Goal: Transaction & Acquisition: Purchase product/service

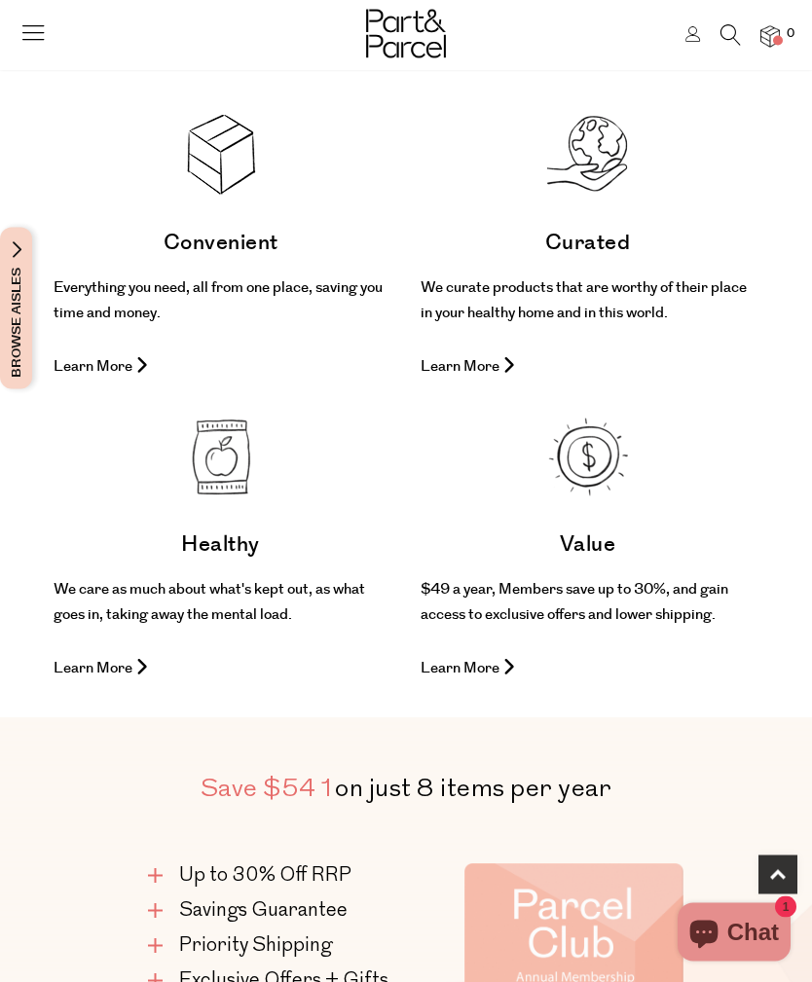
scroll to position [918, 0]
click at [117, 379] on p "Learn More" at bounding box center [221, 365] width 334 height 25
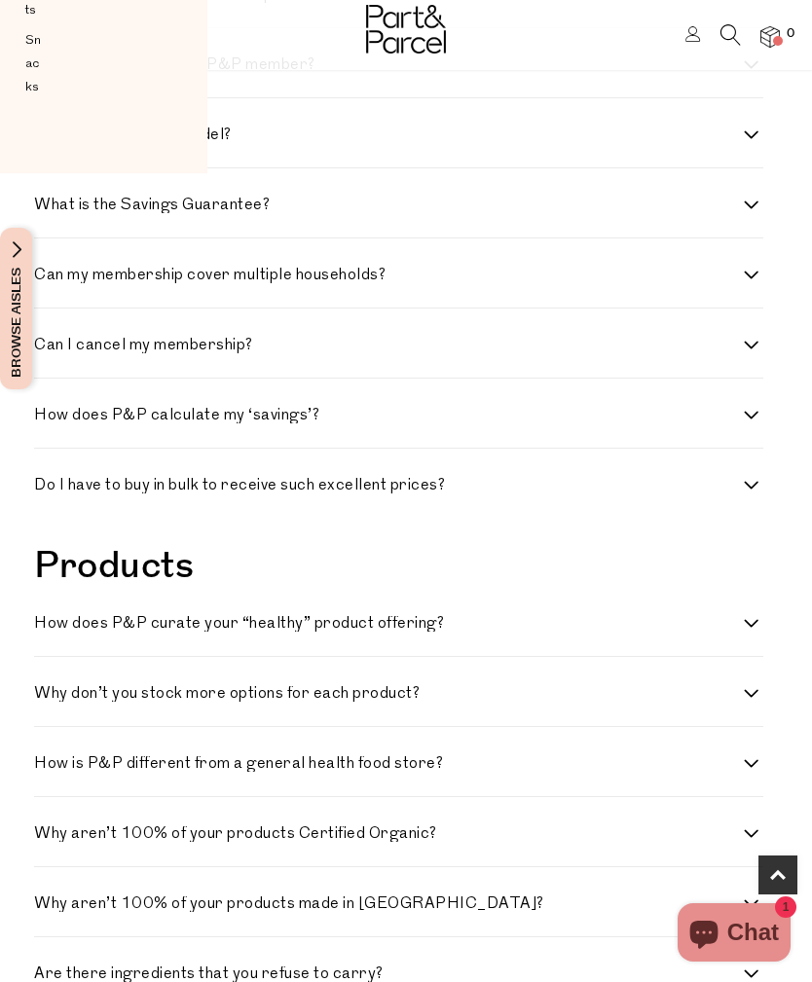
scroll to position [705, 0]
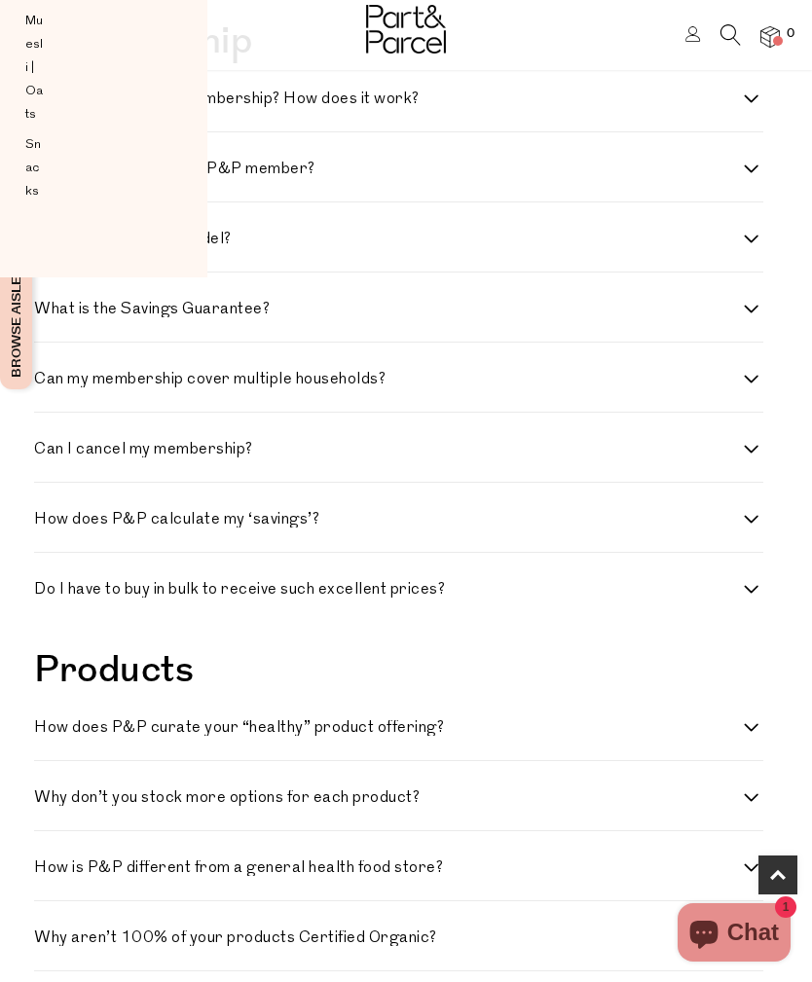
click at [742, 103] on h4 "How much is a P&P membership? How does it work?" at bounding box center [389, 100] width 710 height 16
click at [47, 103] on work\? "How much is a P&P membership? How does it work?" at bounding box center [40, 98] width 13 height 13
checkbox work\? "true"
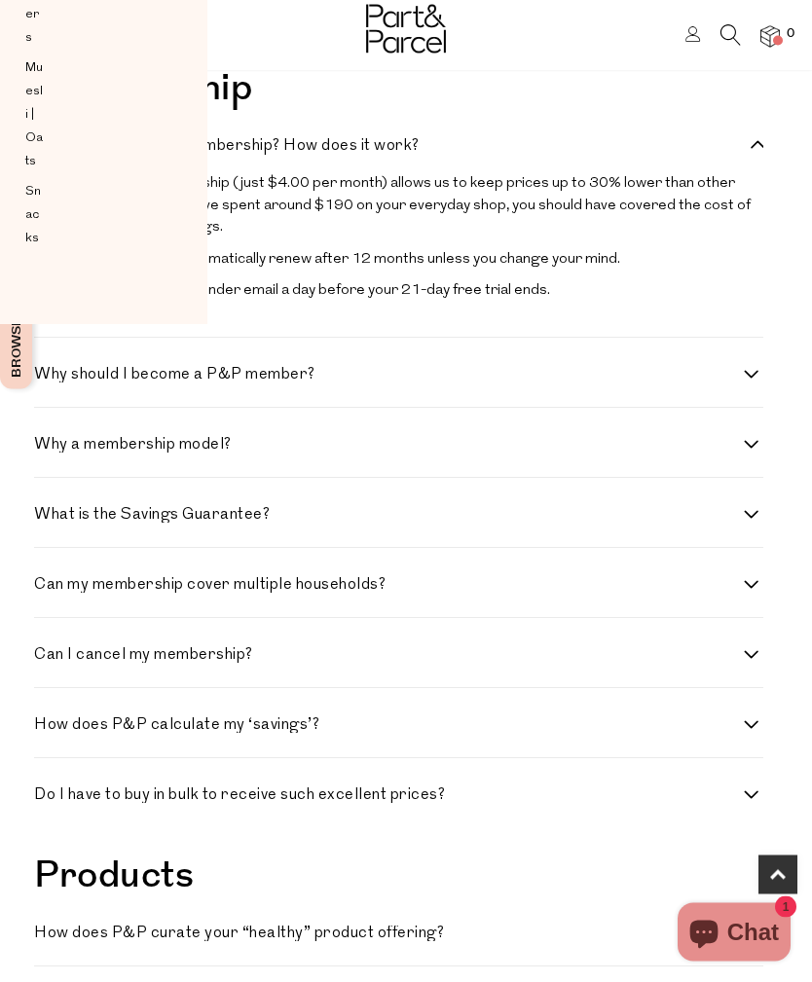
scroll to position [660, 0]
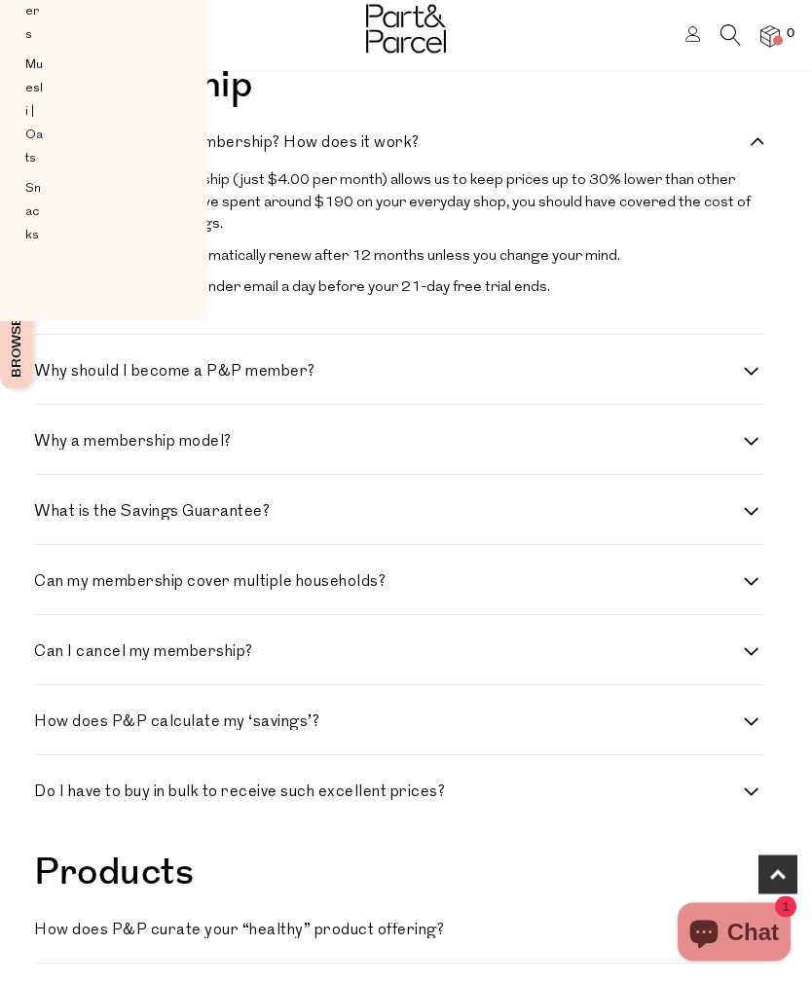
click at [742, 444] on h4 "Why a membership model?" at bounding box center [389, 443] width 710 height 16
click at [47, 444] on model\? "Why a membership model?" at bounding box center [40, 441] width 13 height 13
checkbox model\? "true"
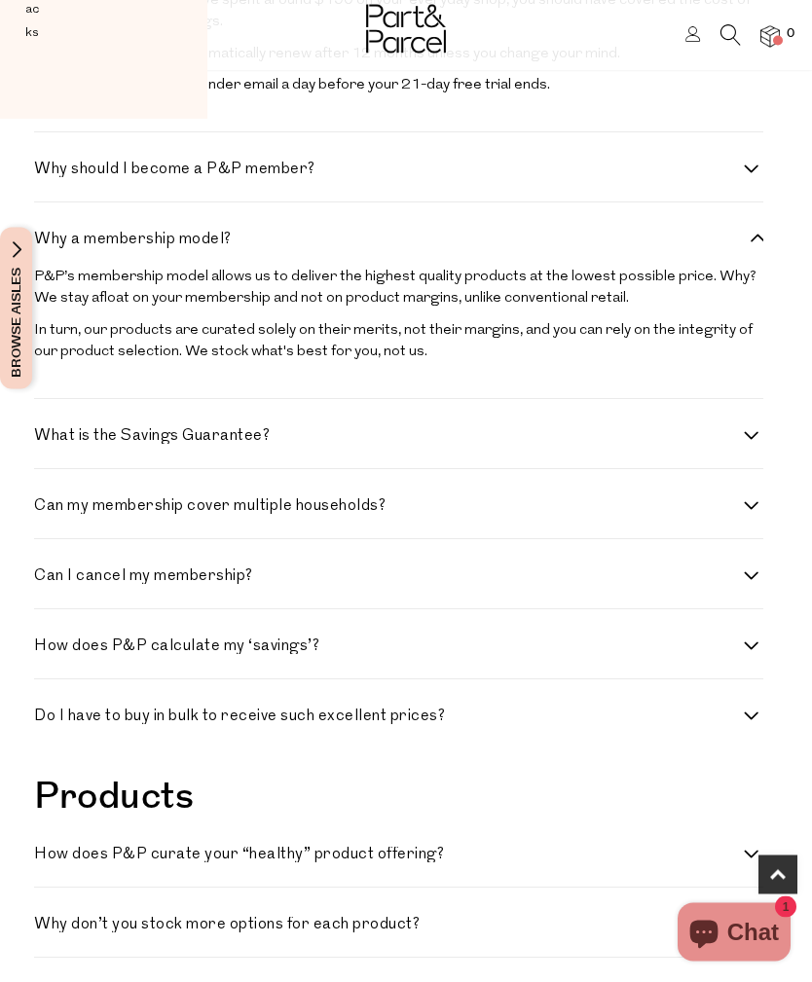
scroll to position [870, 0]
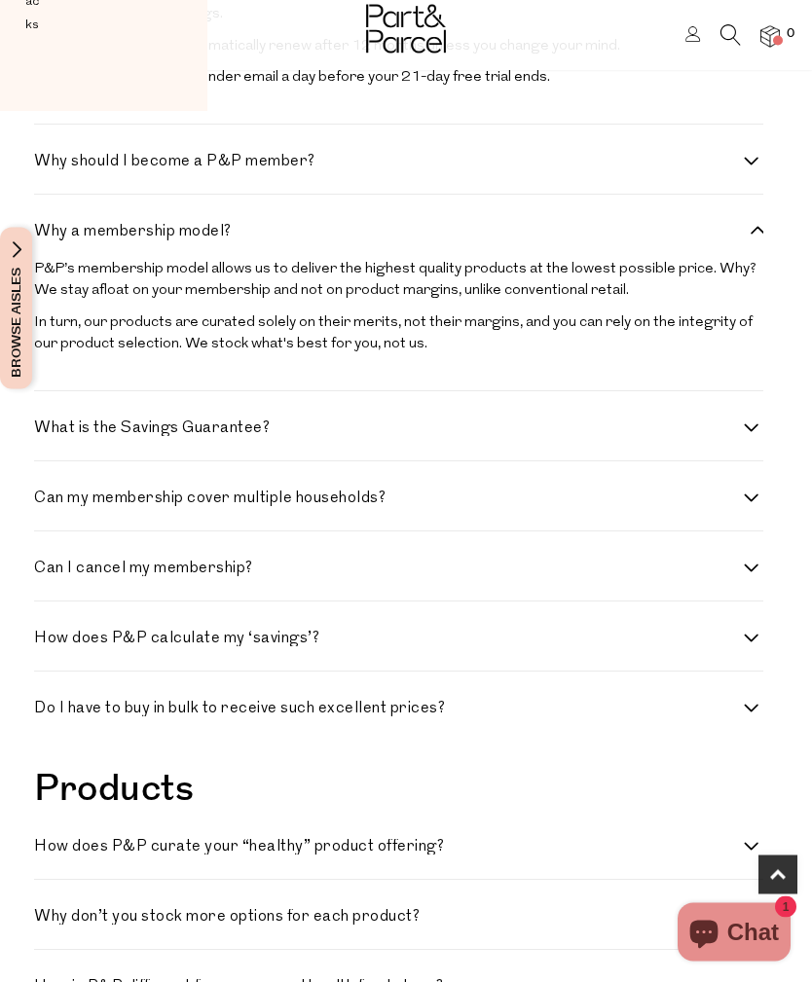
click at [734, 426] on h4 "What is the Savings Guarantee?" at bounding box center [389, 430] width 710 height 16
click at [47, 426] on Guarantee\? "What is the Savings Guarantee?" at bounding box center [40, 428] width 13 height 13
checkbox Guarantee\? "true"
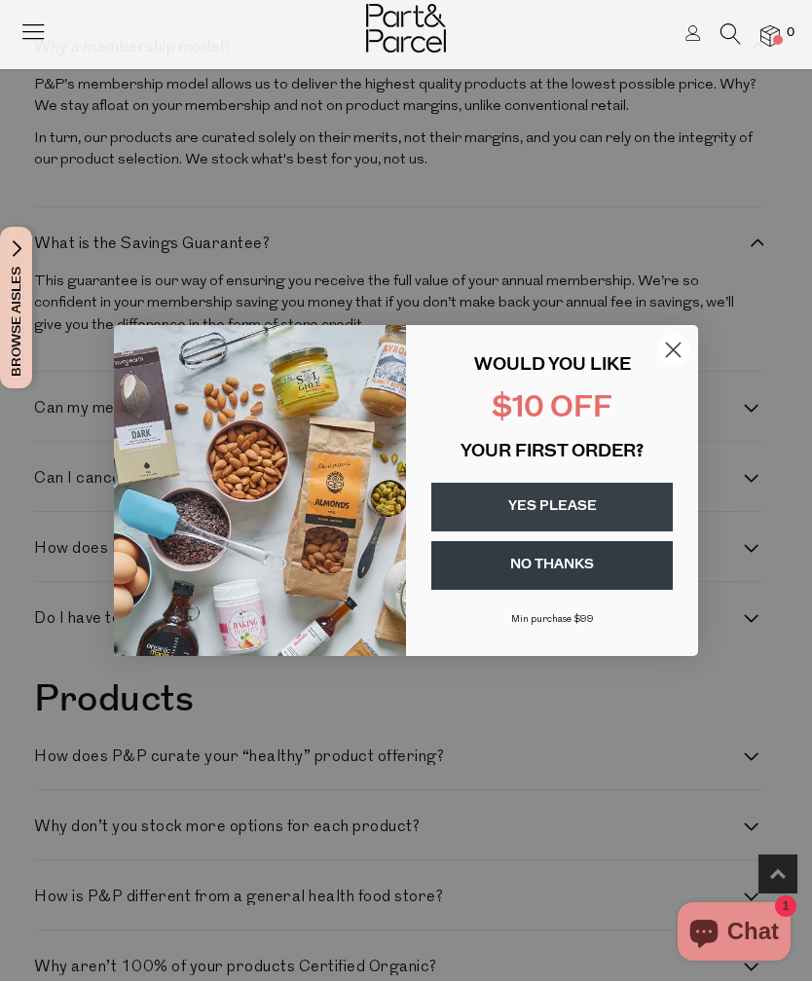
scroll to position [1055, 0]
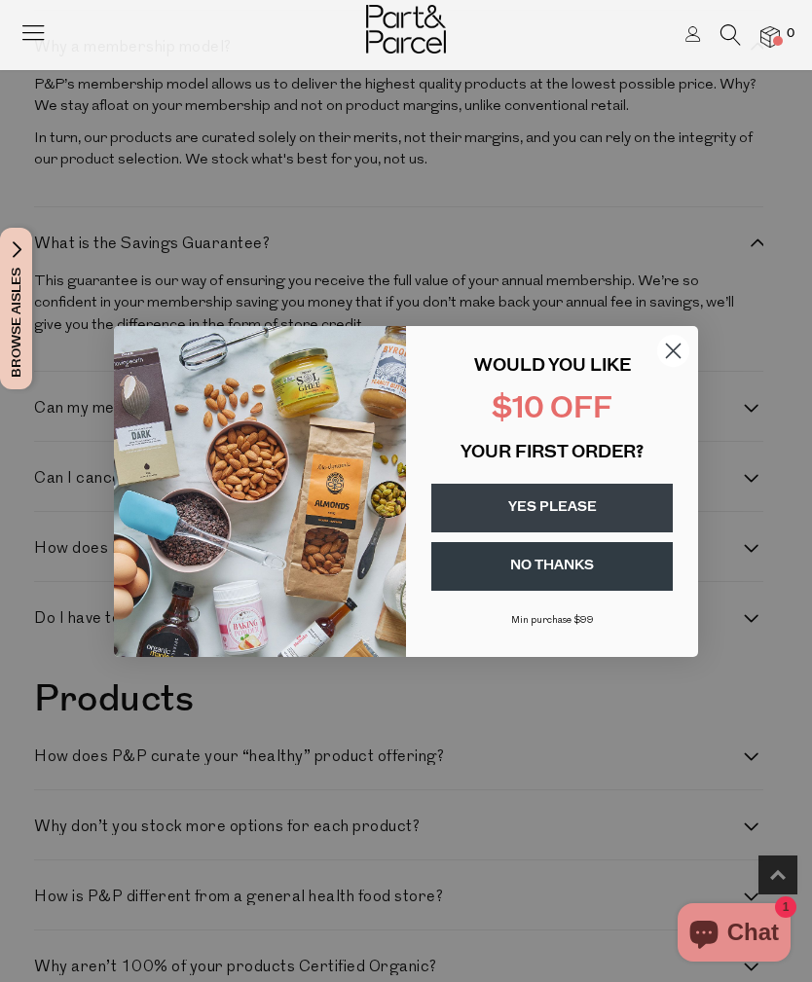
click at [685, 366] on circle "Close dialog" at bounding box center [673, 350] width 32 height 32
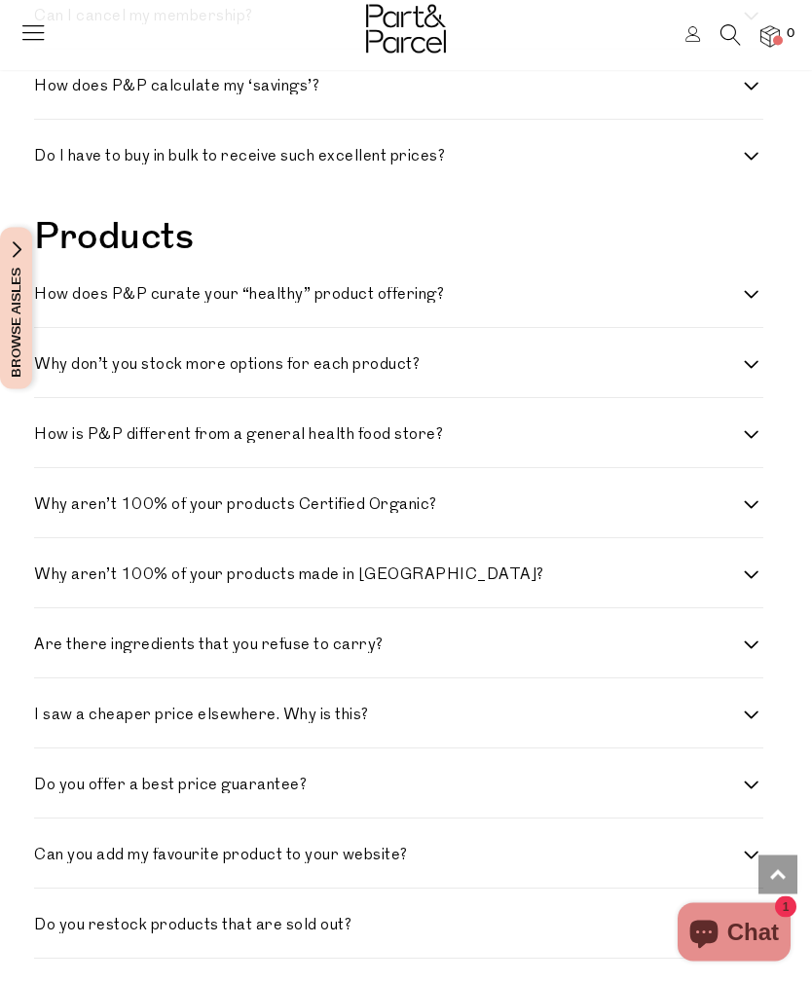
scroll to position [1520, 0]
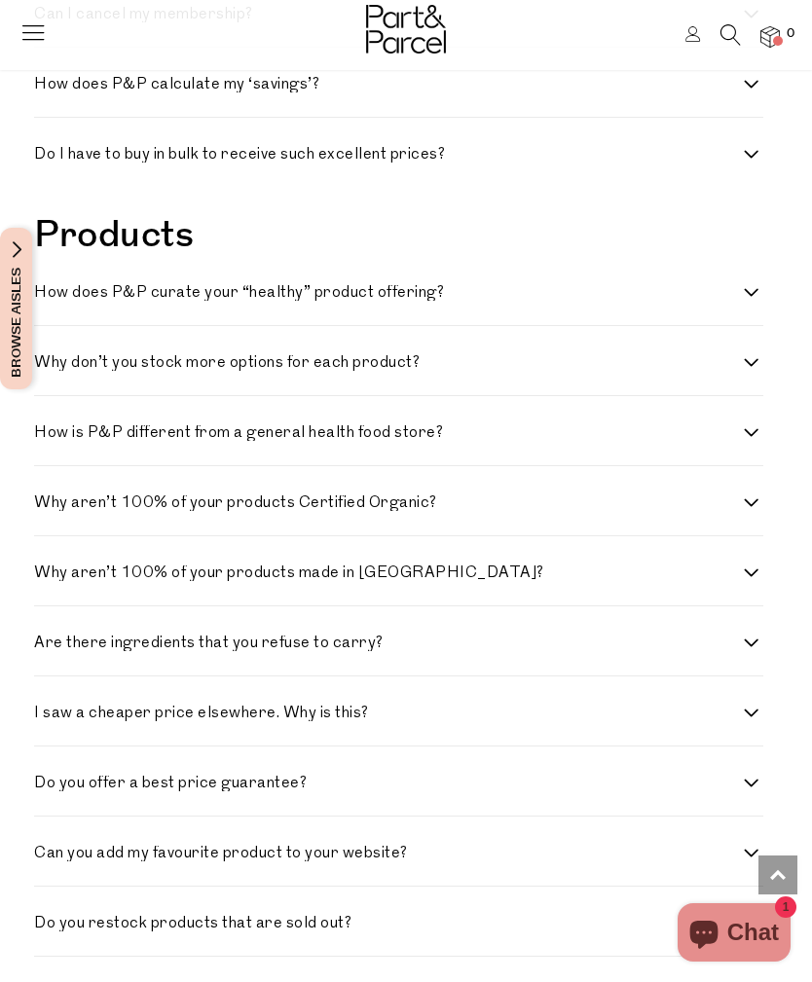
click at [754, 426] on label "How is P&P different from a general health food store?" at bounding box center [398, 434] width 729 height 16
click at [47, 426] on store\? "How is P&P different from a general health food store?" at bounding box center [40, 432] width 13 height 13
checkbox store\? "true"
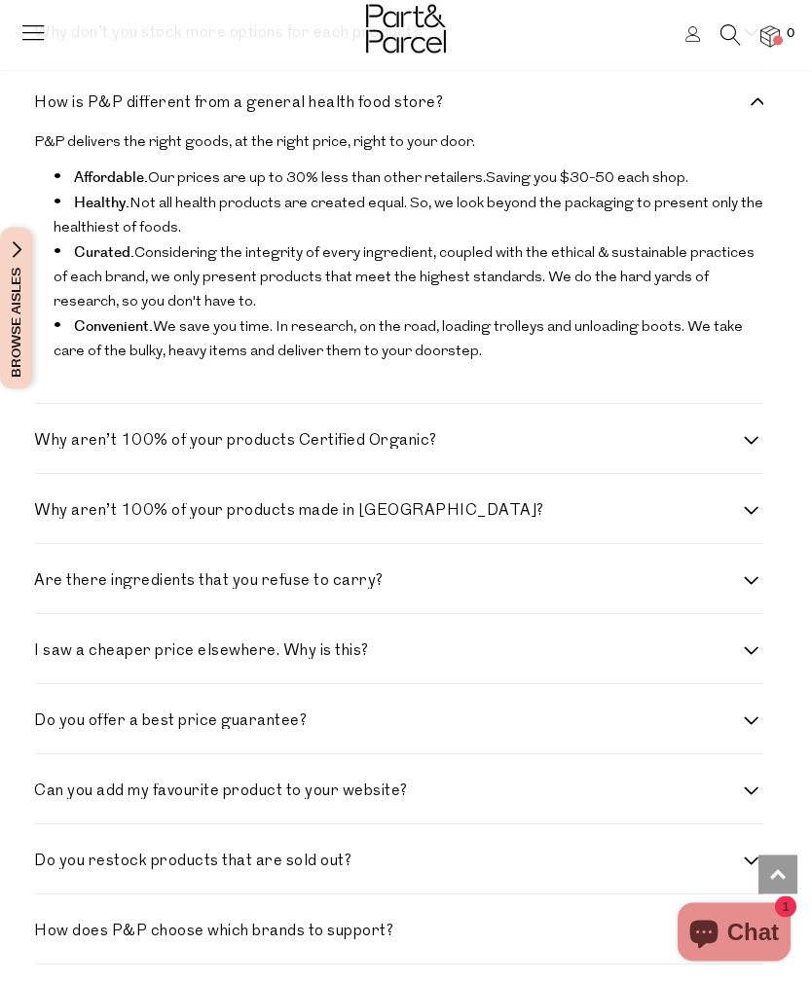
scroll to position [1852, 0]
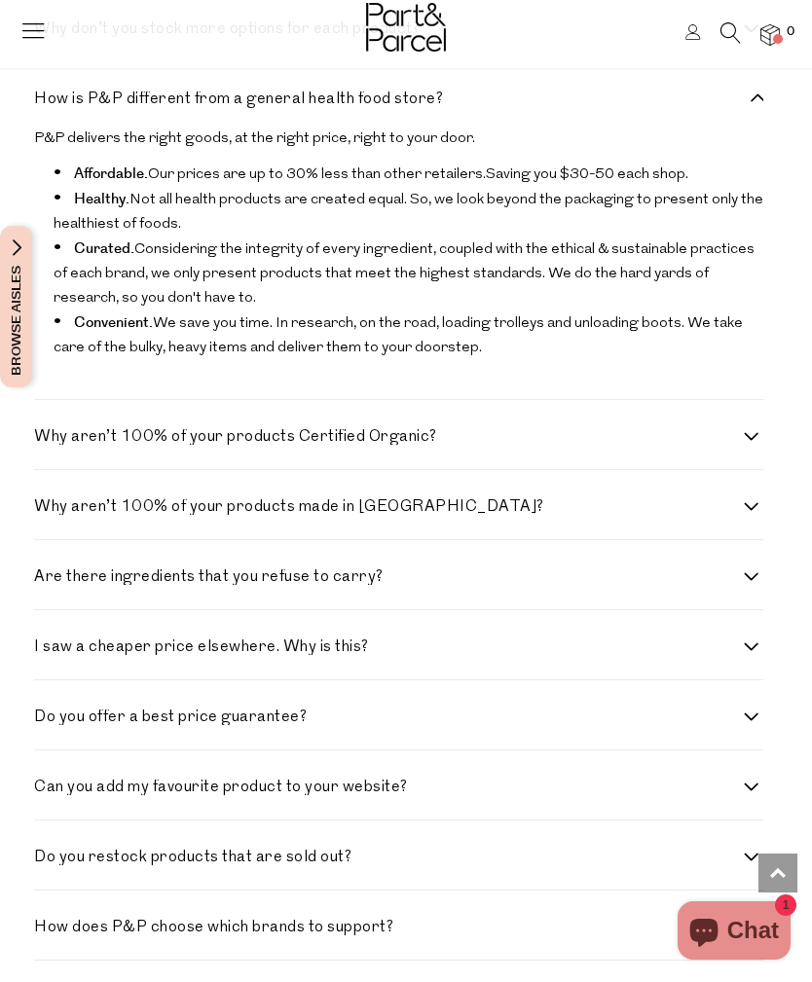
click at [423, 431] on h4 "Why aren’t 100% of your products Certified Organic?" at bounding box center [389, 439] width 710 height 16
click at [47, 431] on Organic\? "Why aren’t 100% of your products Certified Organic?" at bounding box center [40, 437] width 13 height 13
checkbox Organic\? "true"
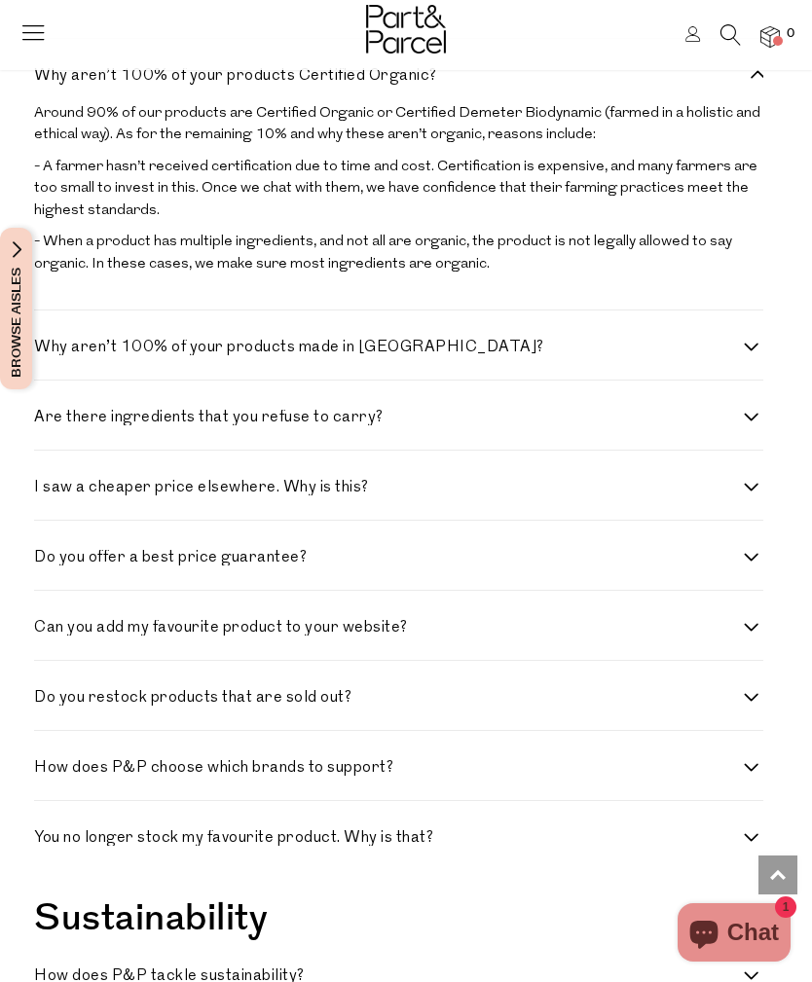
scroll to position [2219, 0]
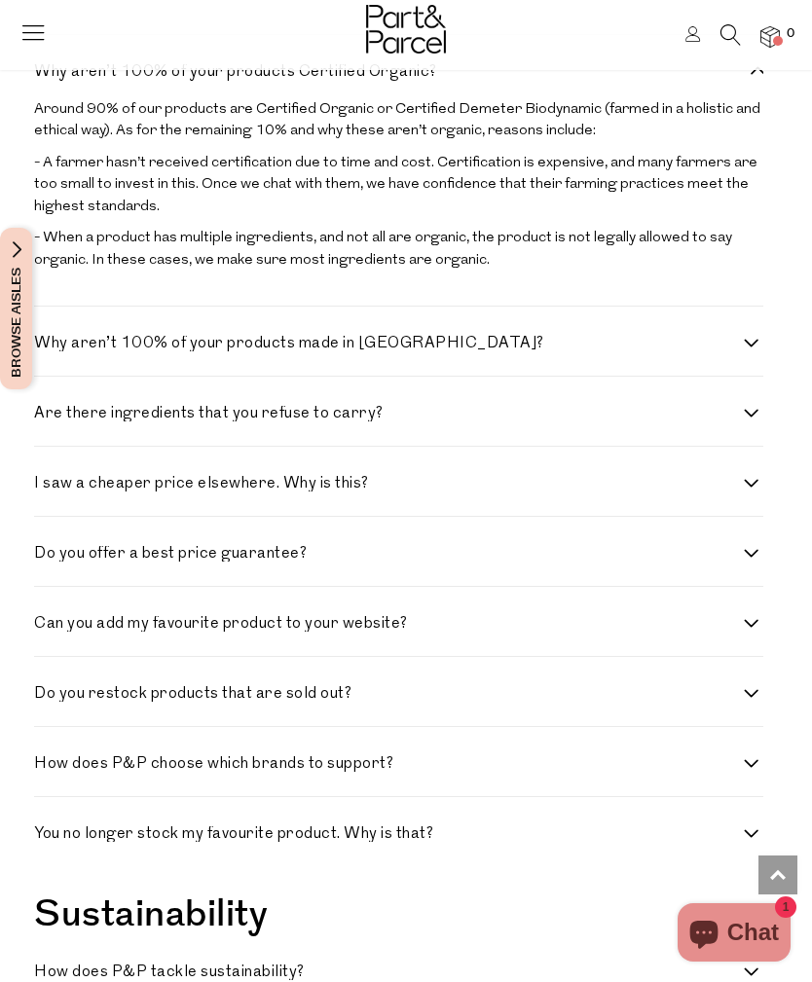
click at [454, 336] on h4 "Why aren’t 100% of your products made in Australia?" at bounding box center [389, 344] width 710 height 16
click at [47, 336] on Australia\? "Why aren’t 100% of your products made in Australia?" at bounding box center [40, 342] width 13 height 13
checkbox Australia\? "true"
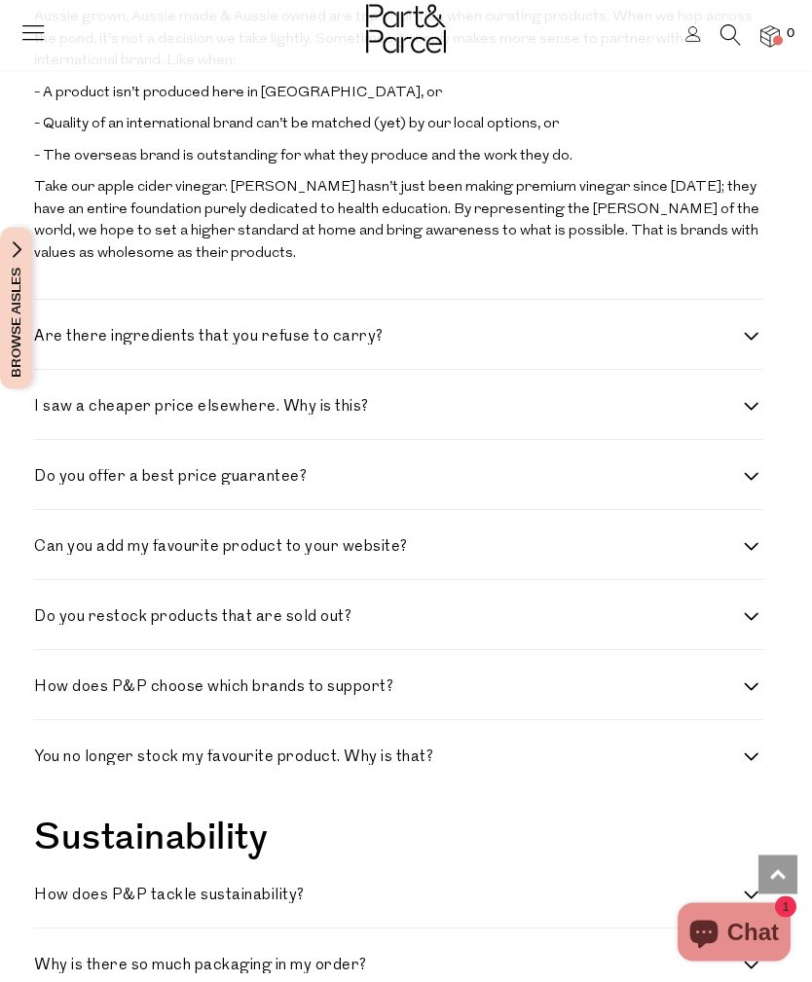
click at [382, 330] on h4 "Are there ingredients that you refuse to carry?" at bounding box center [389, 338] width 710 height 16
click at [47, 330] on carry\? "Are there ingredients that you refuse to carry?" at bounding box center [40, 336] width 13 height 13
checkbox carry\? "true"
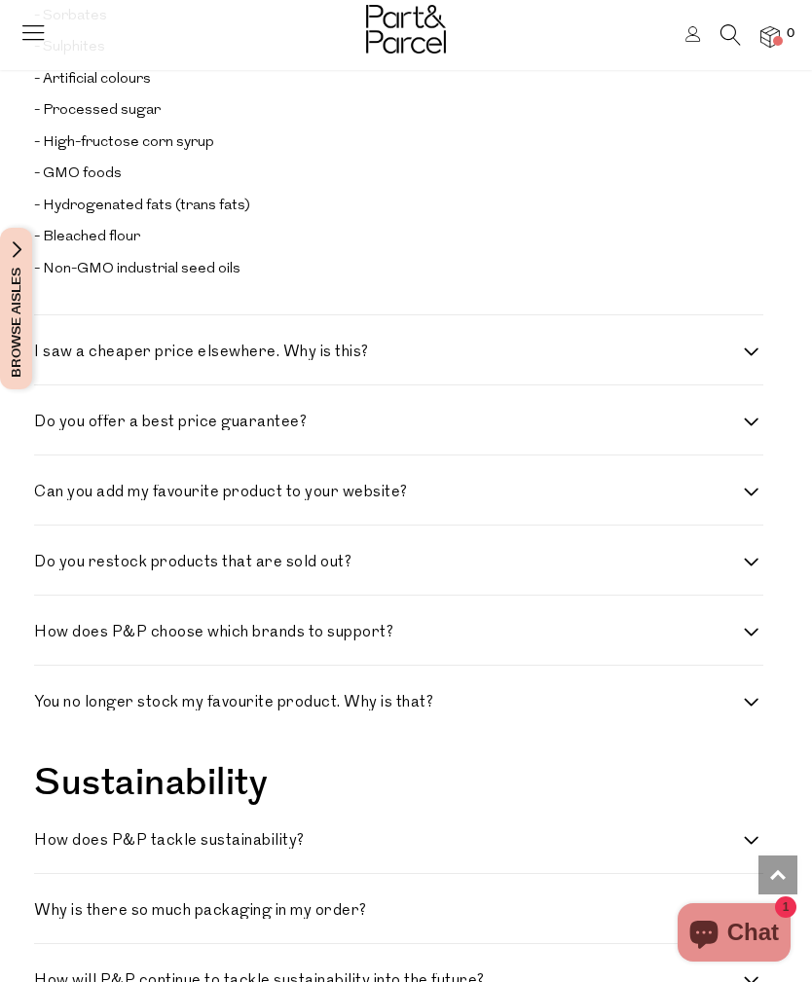
scroll to position [3080, 0]
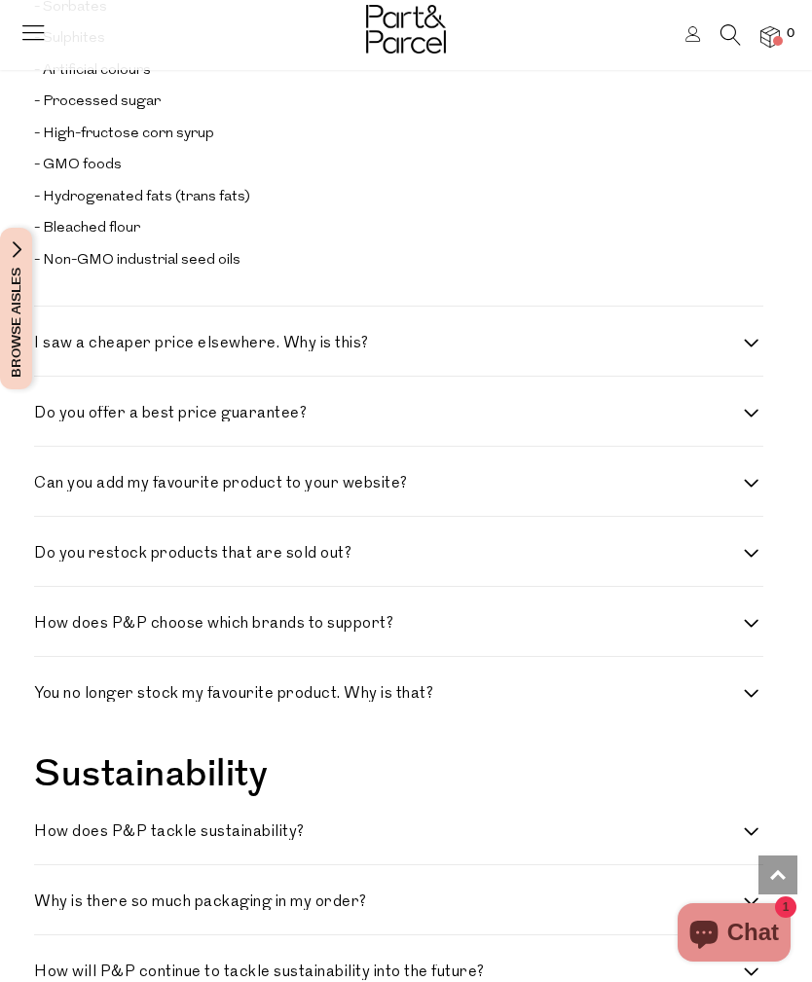
click at [462, 336] on h4 "I saw a cheaper price elsewhere. Why is this?" at bounding box center [389, 344] width 710 height 16
click at [47, 336] on this\? "I saw a cheaper price elsewhere. Why is this?" at bounding box center [40, 342] width 13 height 13
checkbox this\? "true"
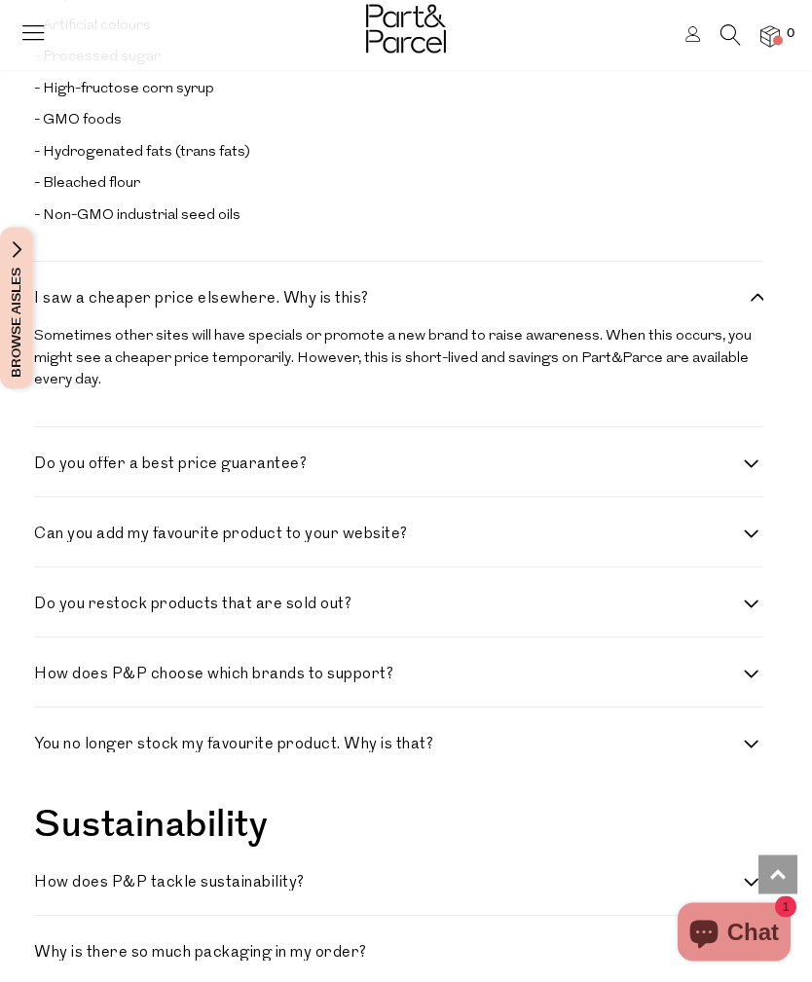
scroll to position [3128, 0]
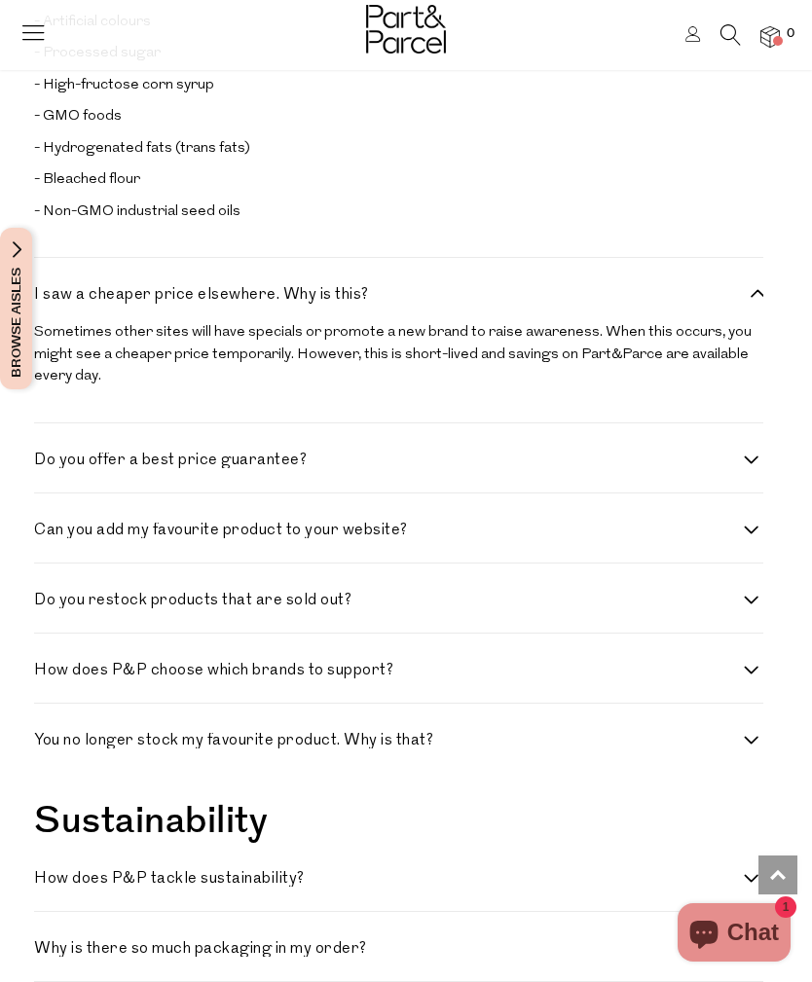
click at [336, 453] on h4 "Do you offer a best price guarantee?" at bounding box center [389, 461] width 710 height 16
click at [47, 453] on guarantee\? "Do you offer a best price guarantee?" at bounding box center [40, 459] width 13 height 13
checkbox guarantee\? "true"
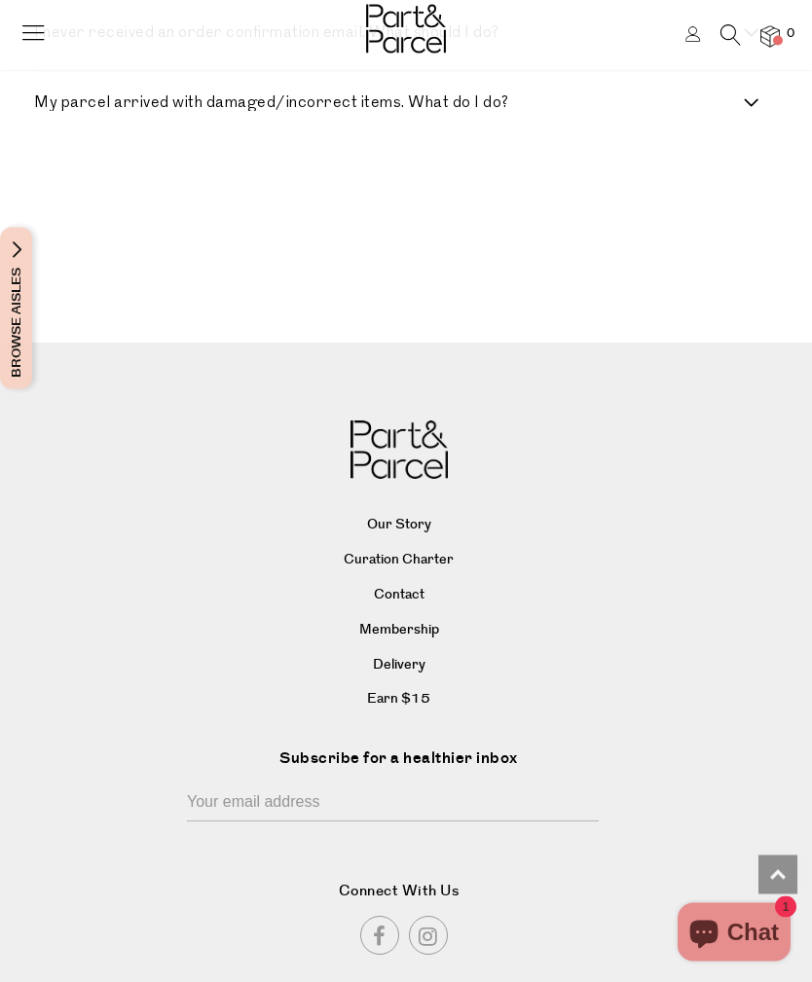
scroll to position [5172, 0]
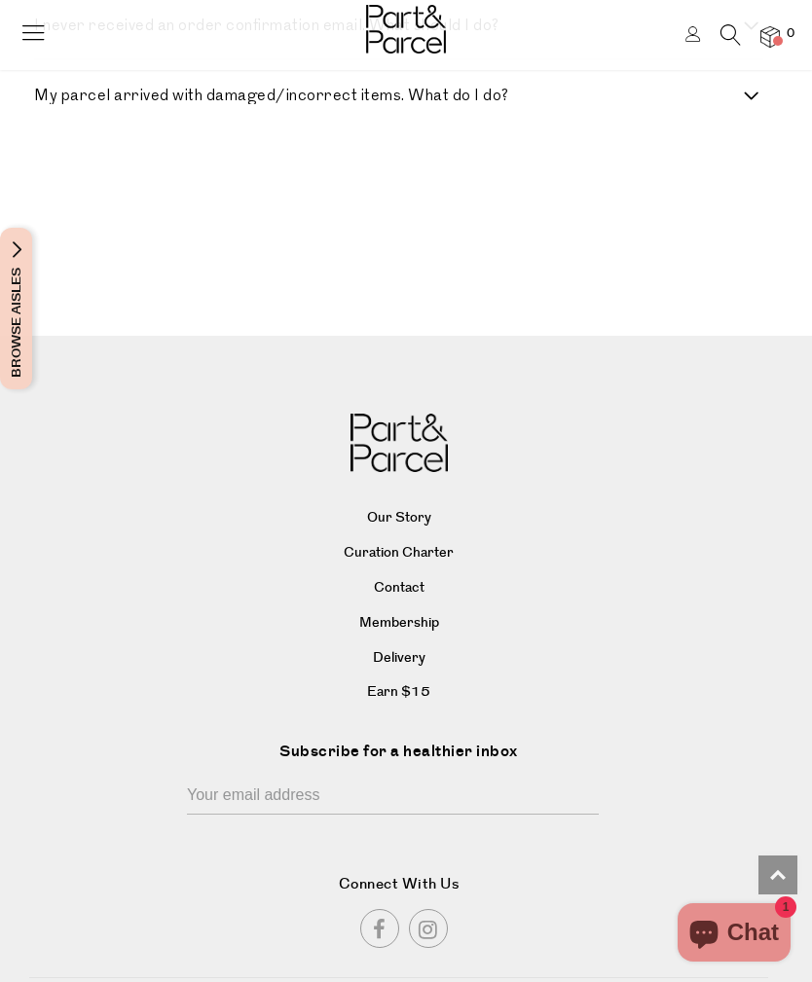
click at [433, 610] on link "Membership" at bounding box center [398, 624] width 733 height 29
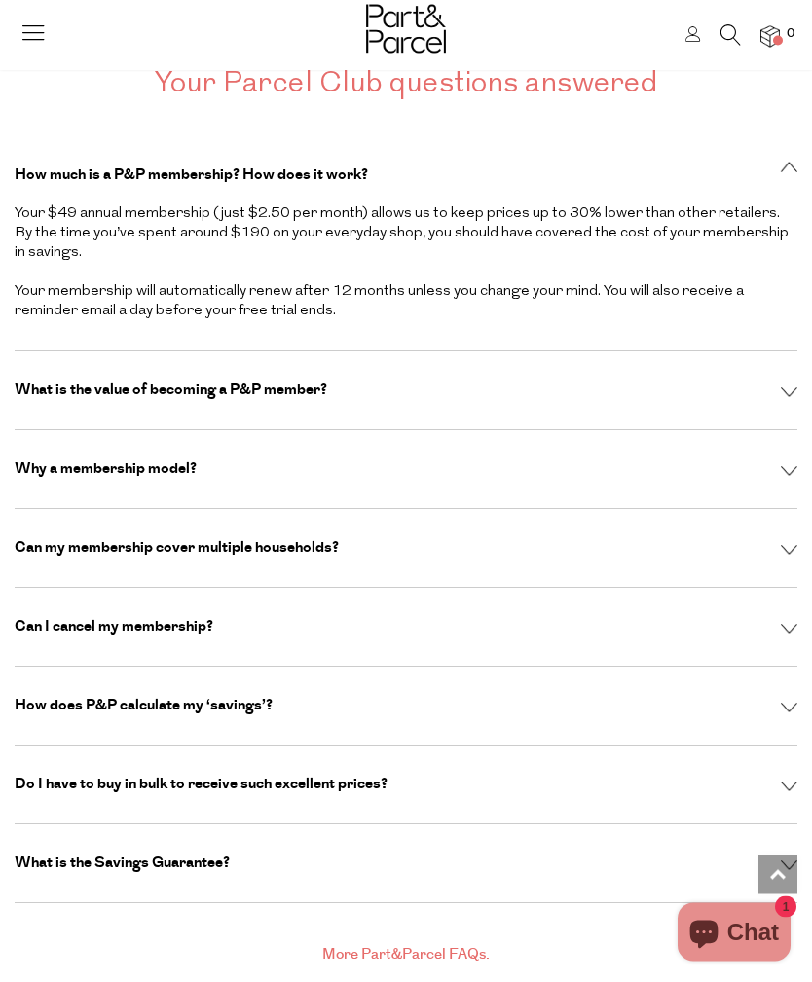
scroll to position [5531, 0]
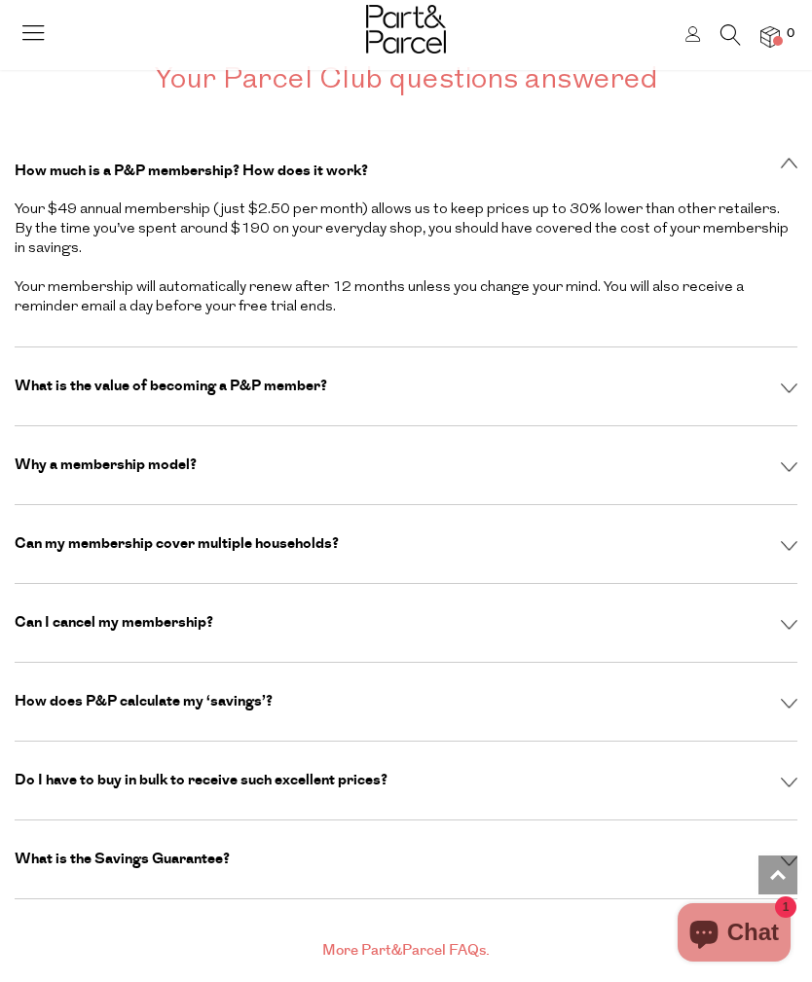
click at [793, 541] on img at bounding box center [789, 546] width 17 height 11
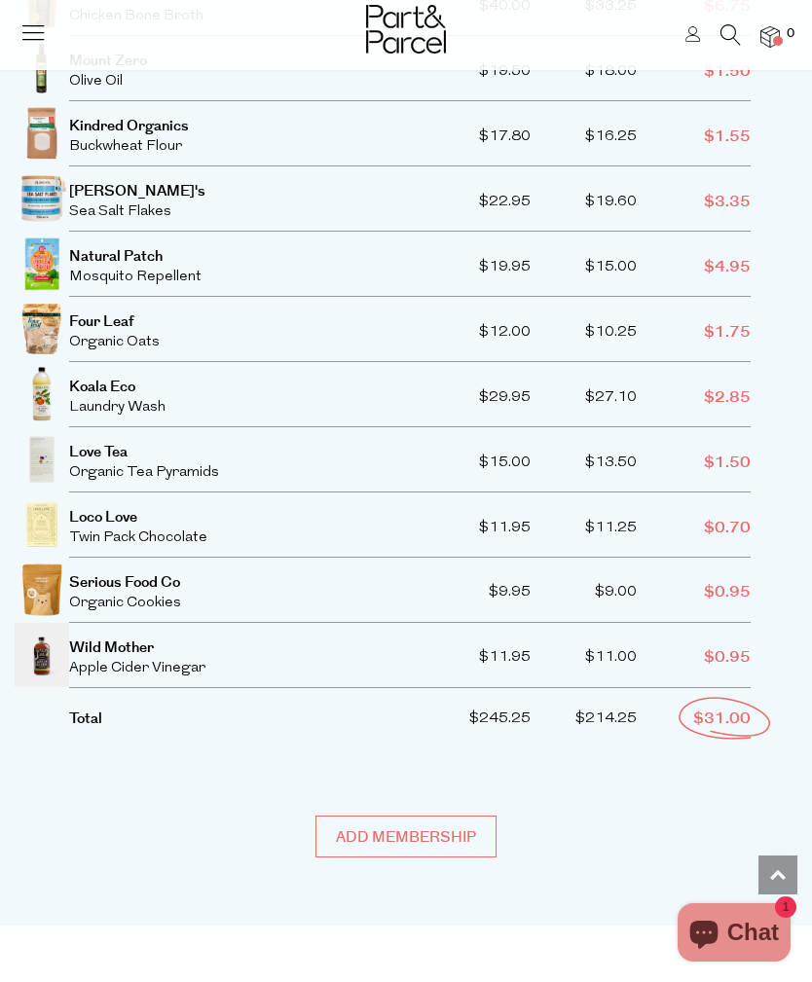
scroll to position [3460, 0]
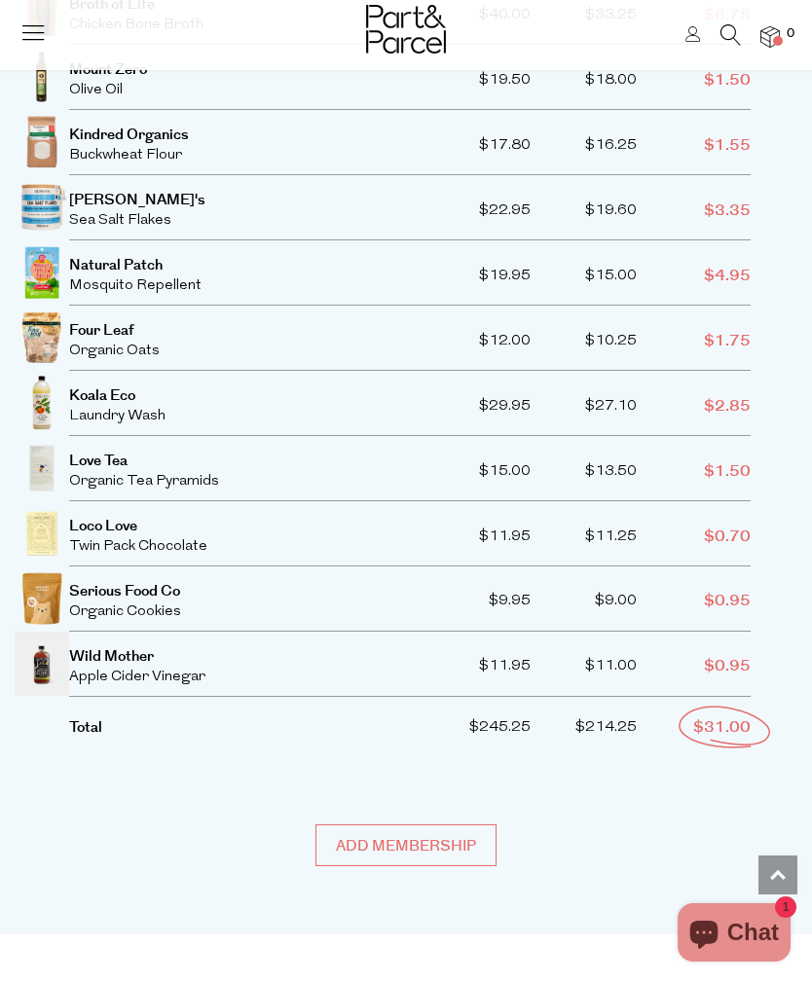
click at [43, 22] on icon at bounding box center [32, 32] width 27 height 27
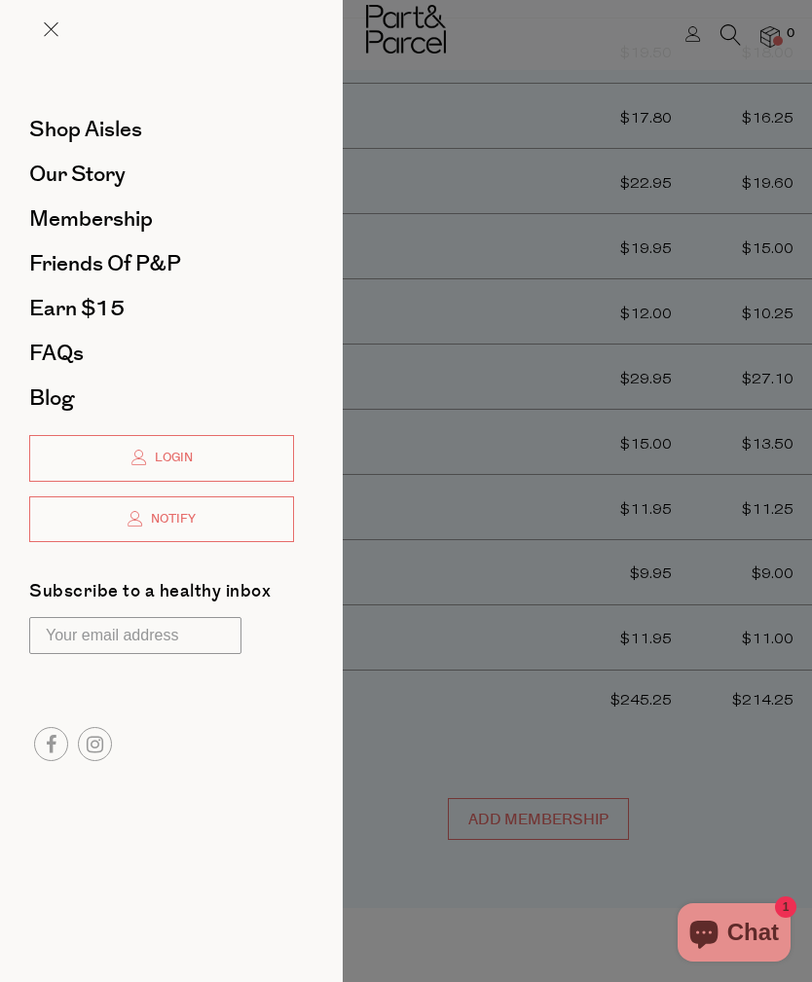
scroll to position [0, 0]
click at [811, 259] on div at bounding box center [406, 491] width 812 height 982
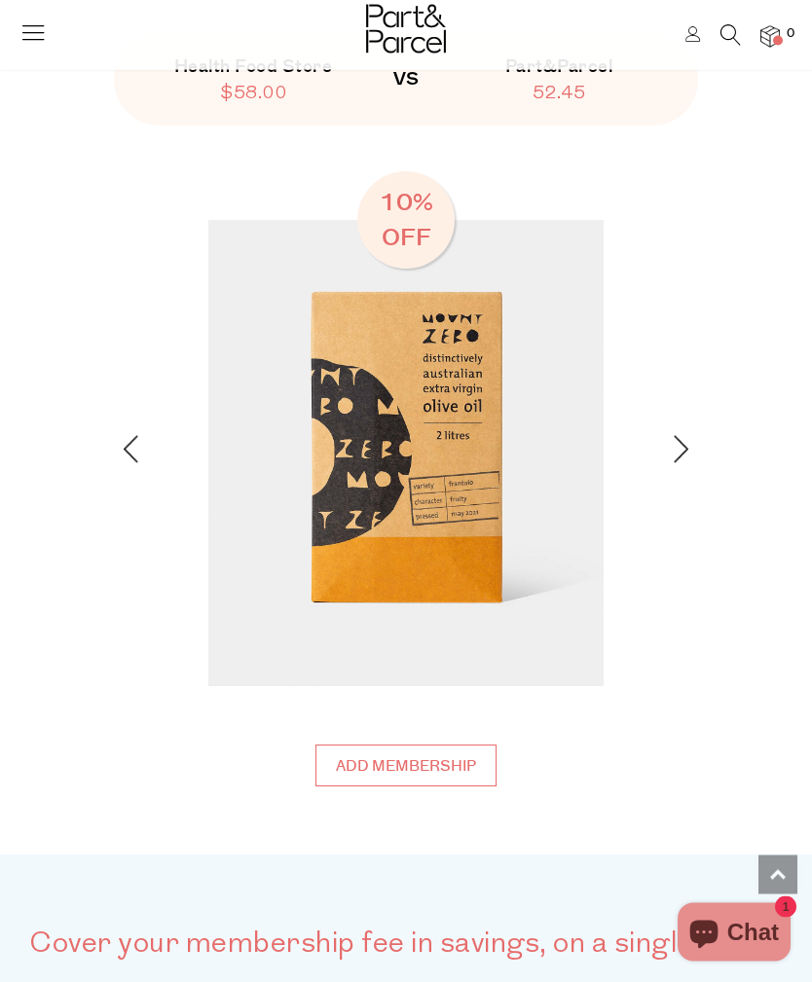
scroll to position [2146, 0]
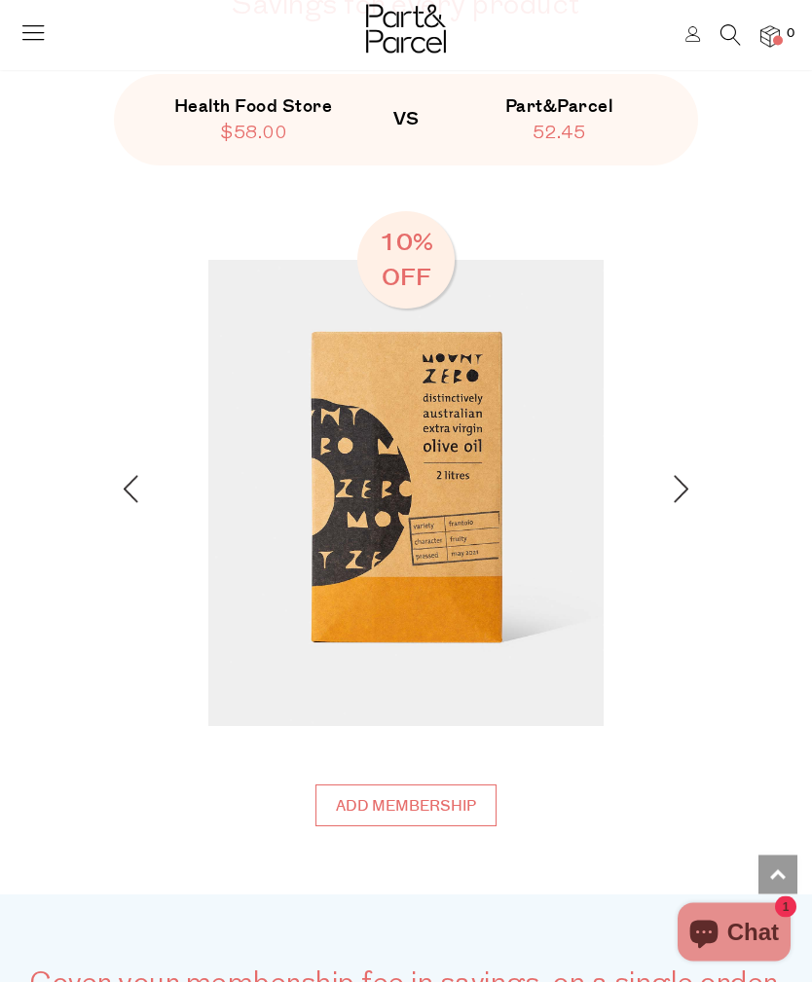
click at [29, 39] on icon at bounding box center [32, 32] width 27 height 27
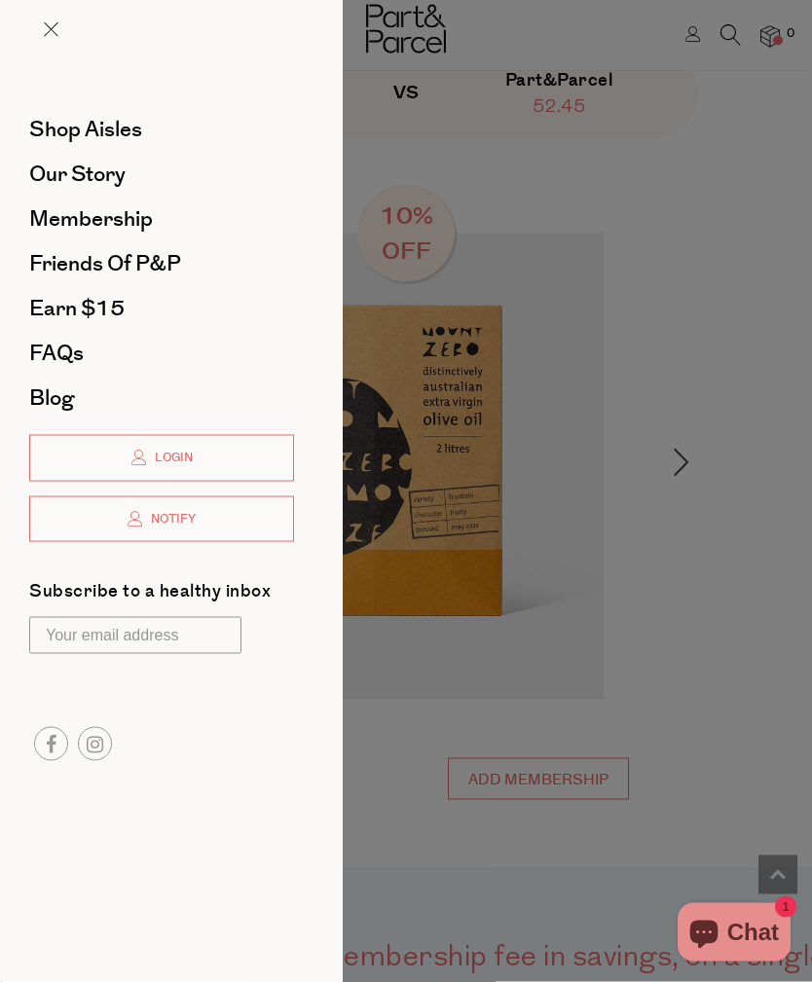
scroll to position [0, 0]
click at [107, 124] on span "Shop Aisles" at bounding box center [85, 129] width 113 height 31
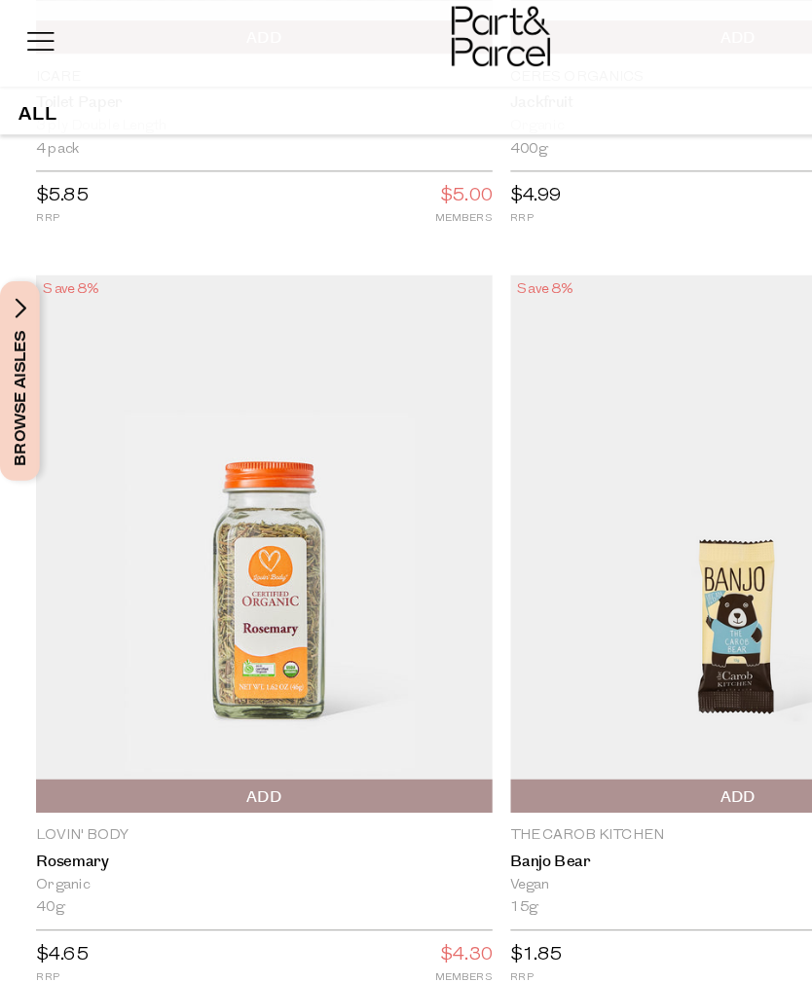
scroll to position [407, 0]
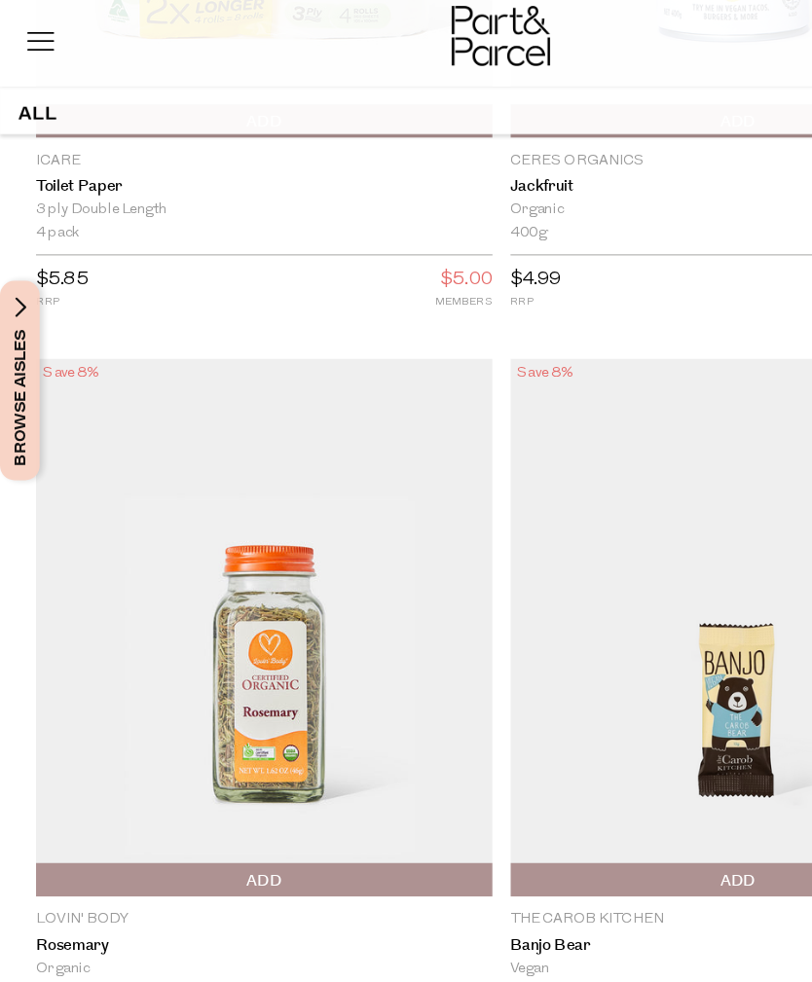
click at [36, 43] on icon at bounding box center [32, 32] width 27 height 27
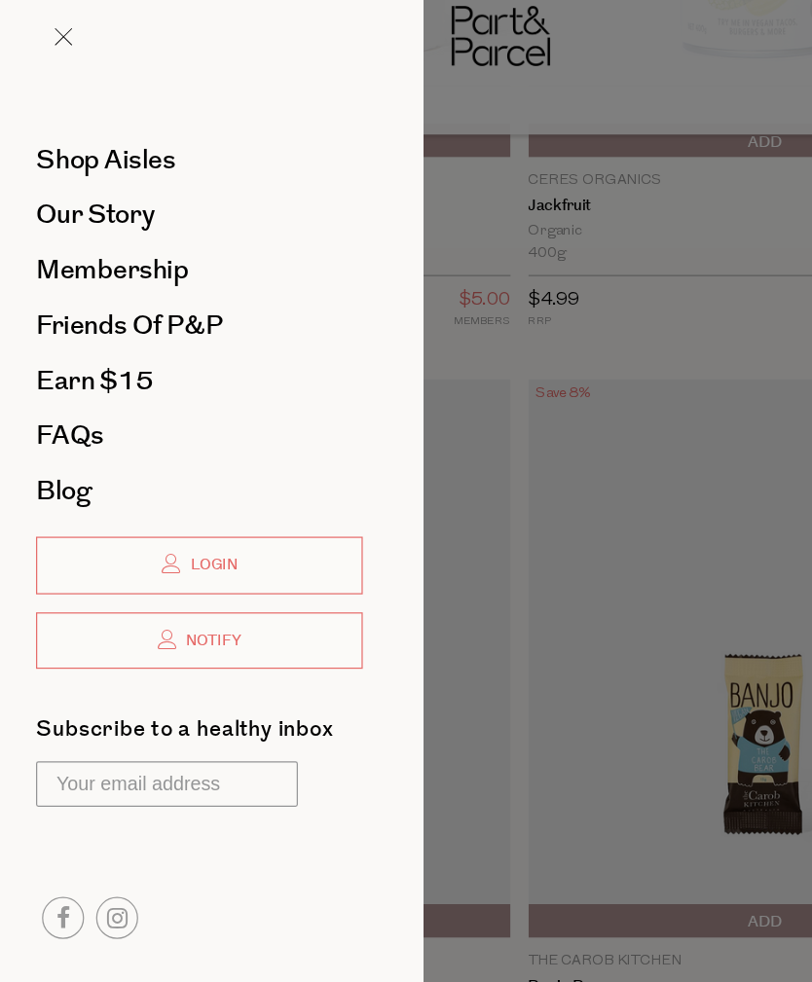
click at [121, 137] on span "Shop Aisles" at bounding box center [85, 129] width 113 height 31
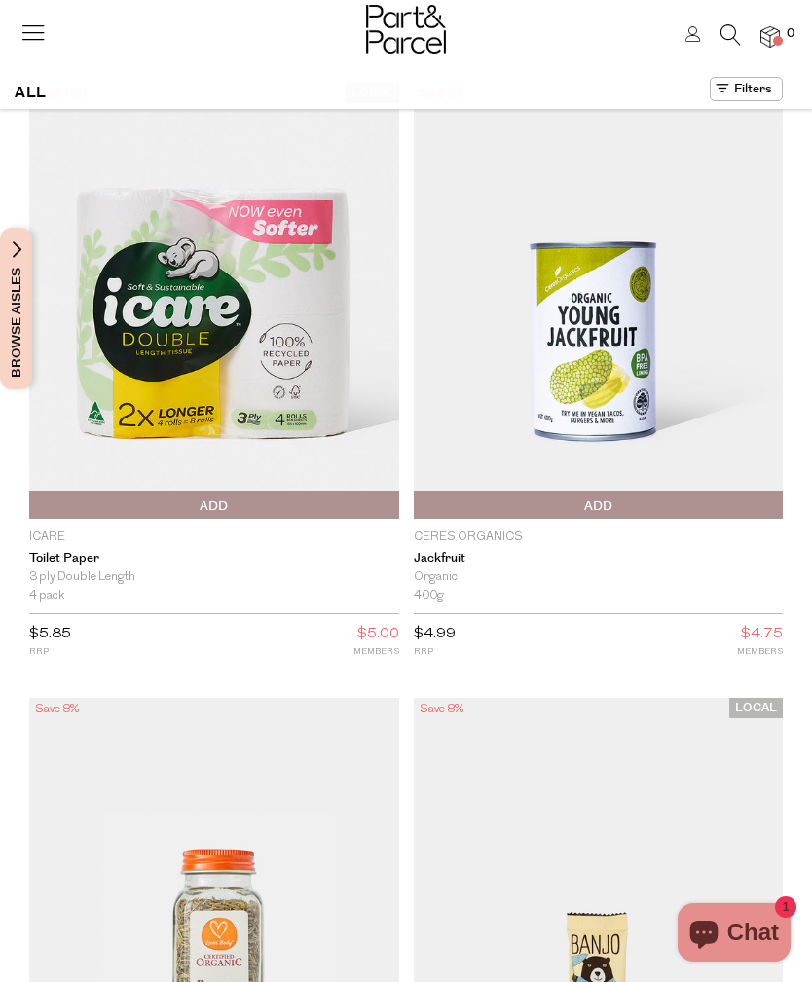
click at [748, 100] on button at bounding box center [746, 89] width 73 height 24
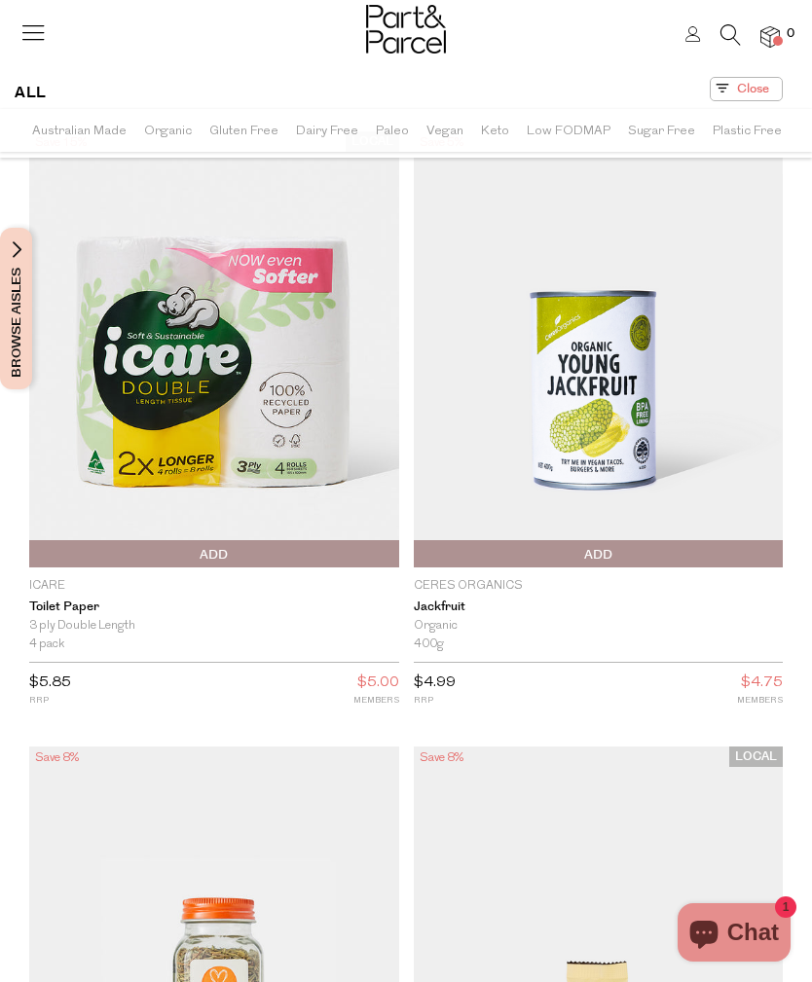
click at [246, 132] on span "Gluten Free" at bounding box center [243, 131] width 69 height 34
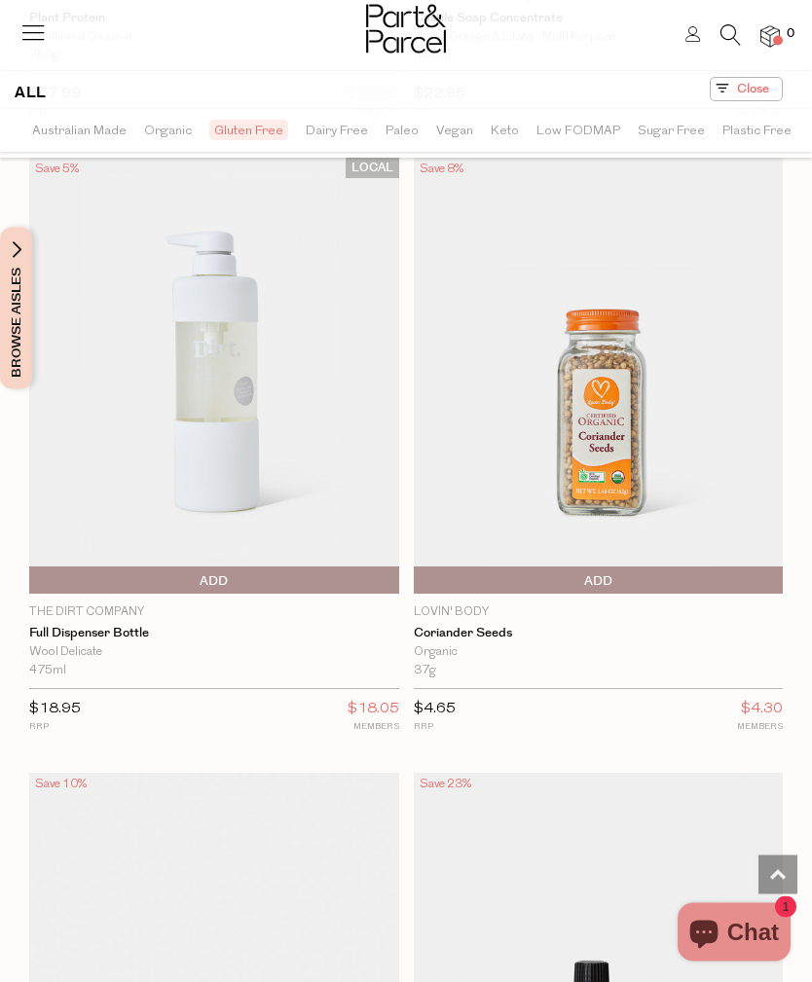
scroll to position [6744, 0]
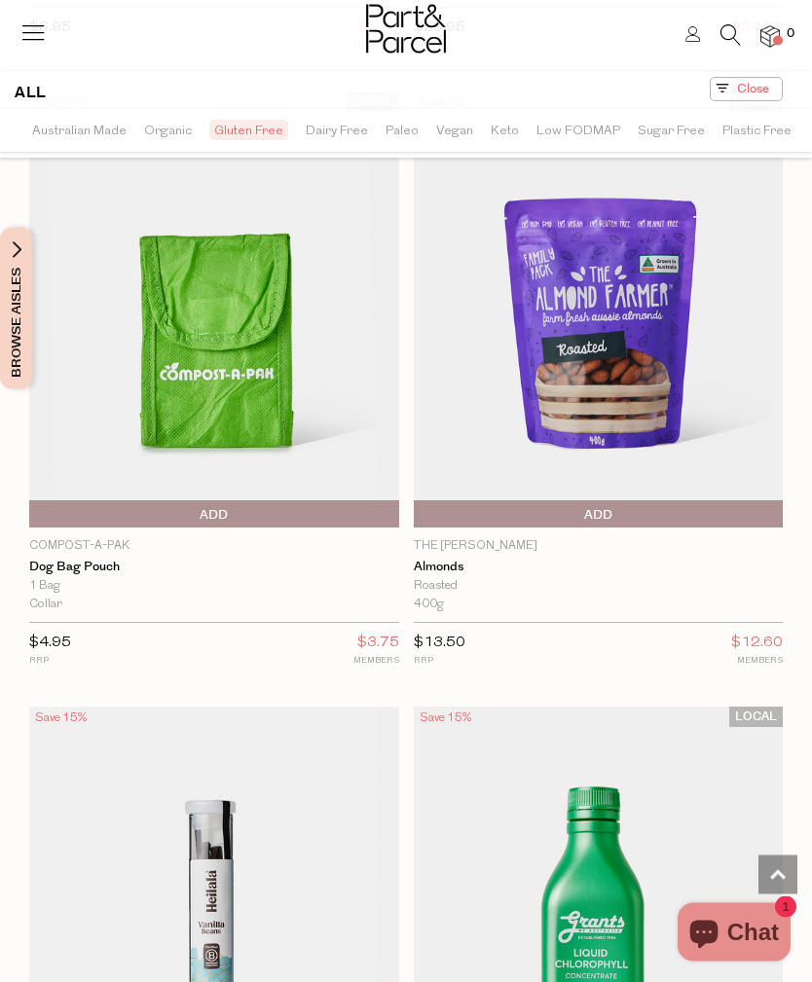
scroll to position [8040, 0]
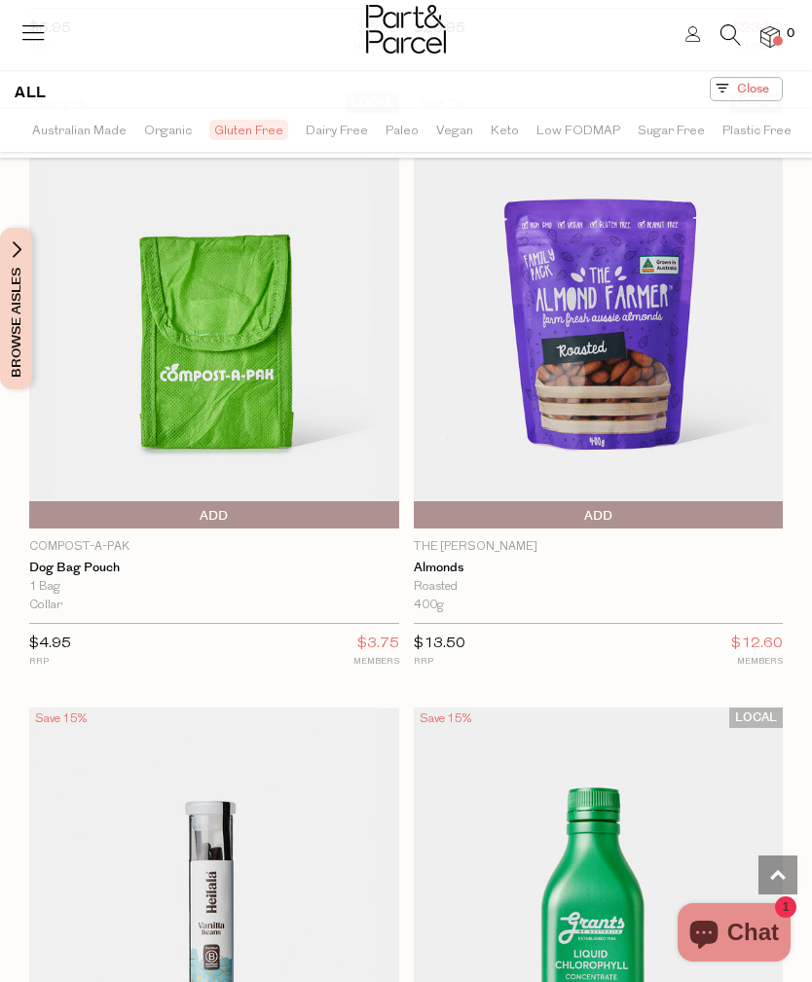
click at [265, 334] on img at bounding box center [214, 311] width 370 height 436
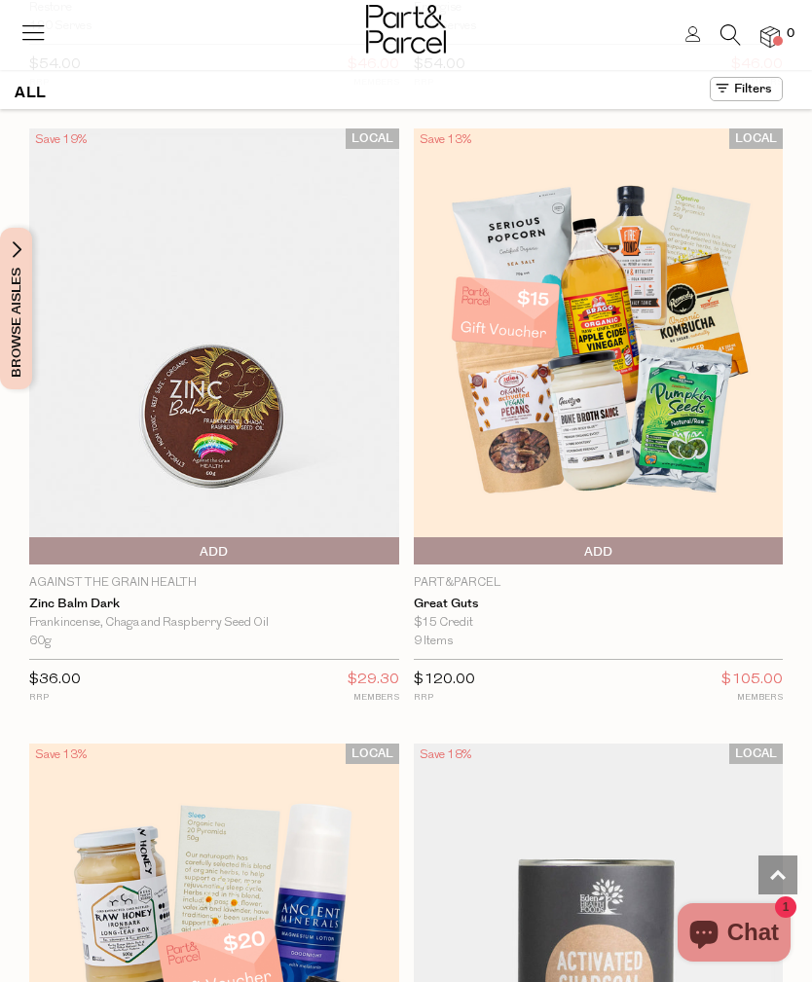
scroll to position [14224, 0]
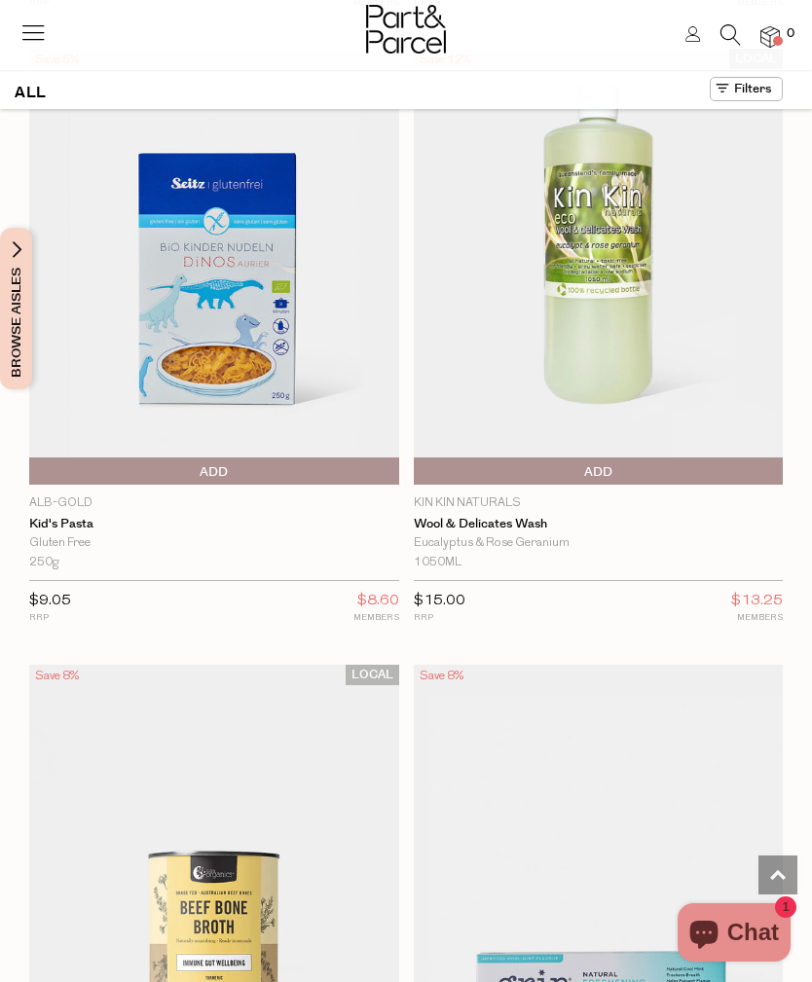
scroll to position [27223, 0]
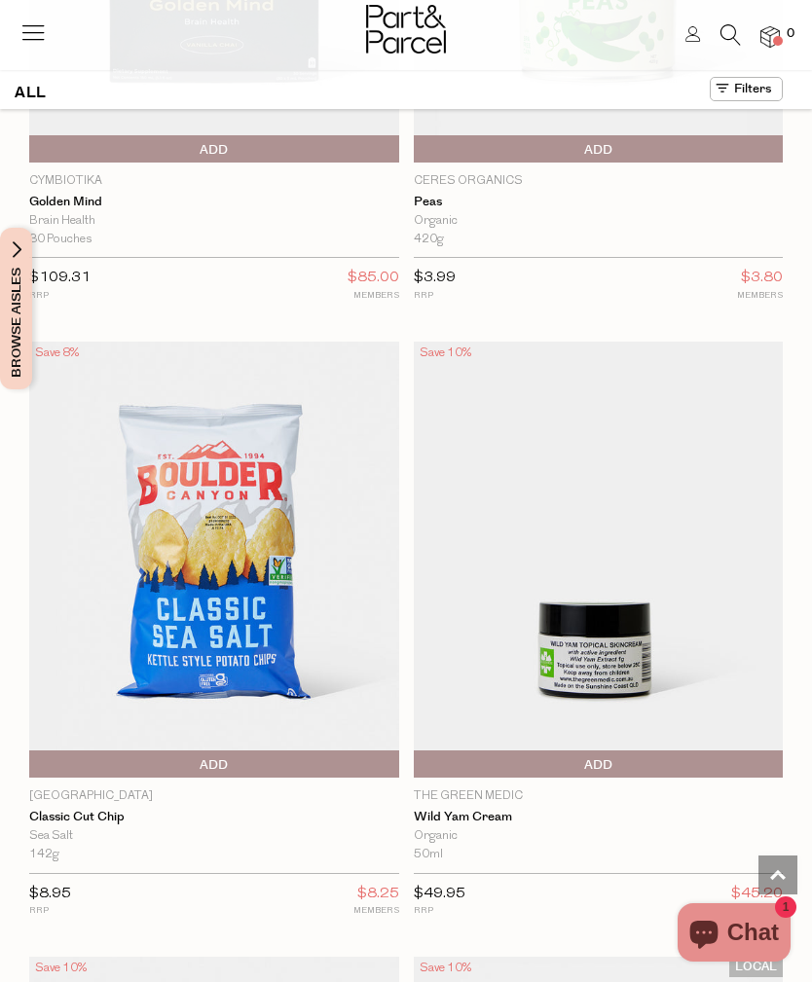
scroll to position [32465, 0]
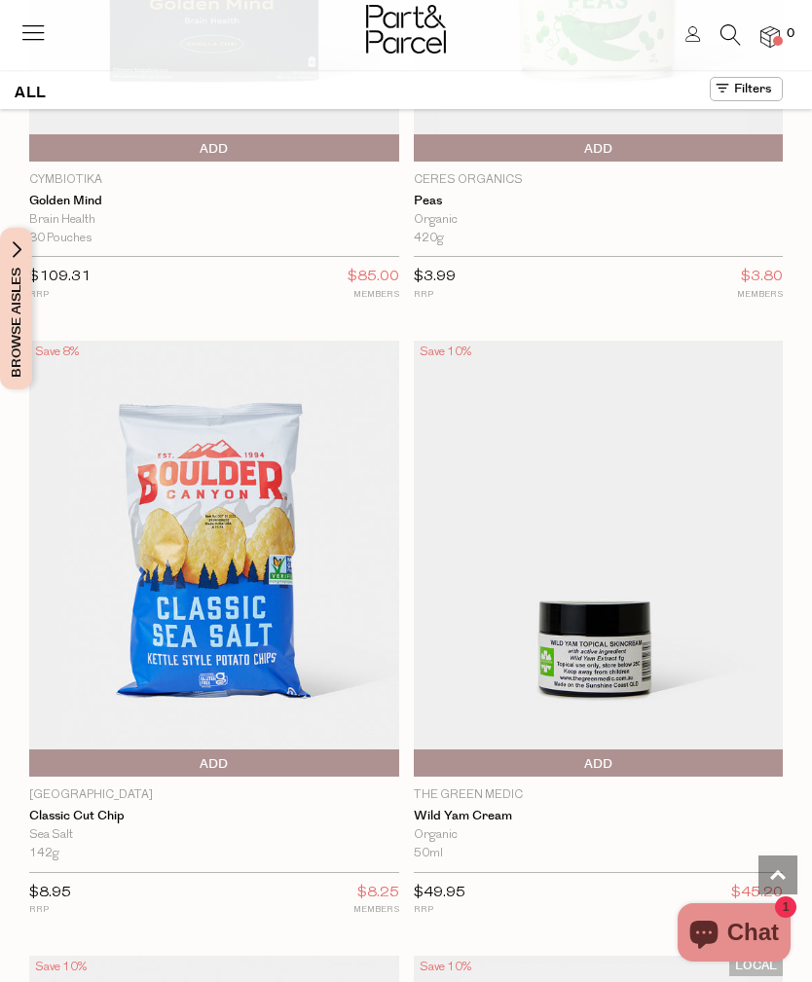
click at [727, 39] on icon at bounding box center [731, 34] width 20 height 21
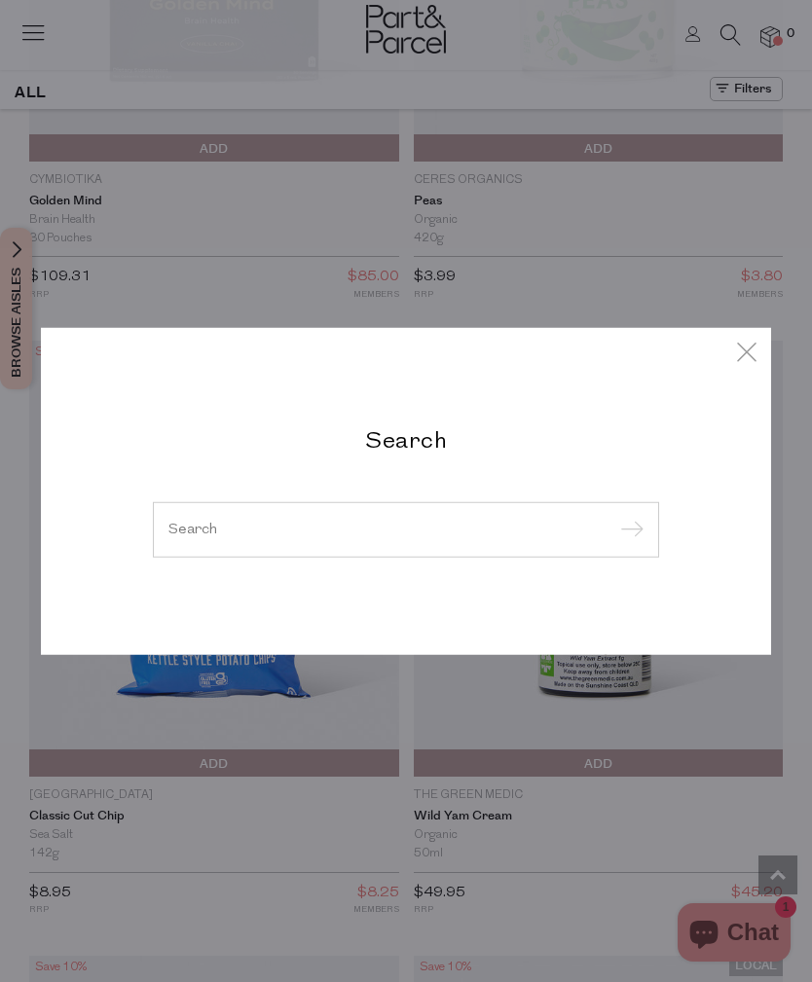
click at [297, 537] on input "search" at bounding box center [405, 529] width 475 height 15
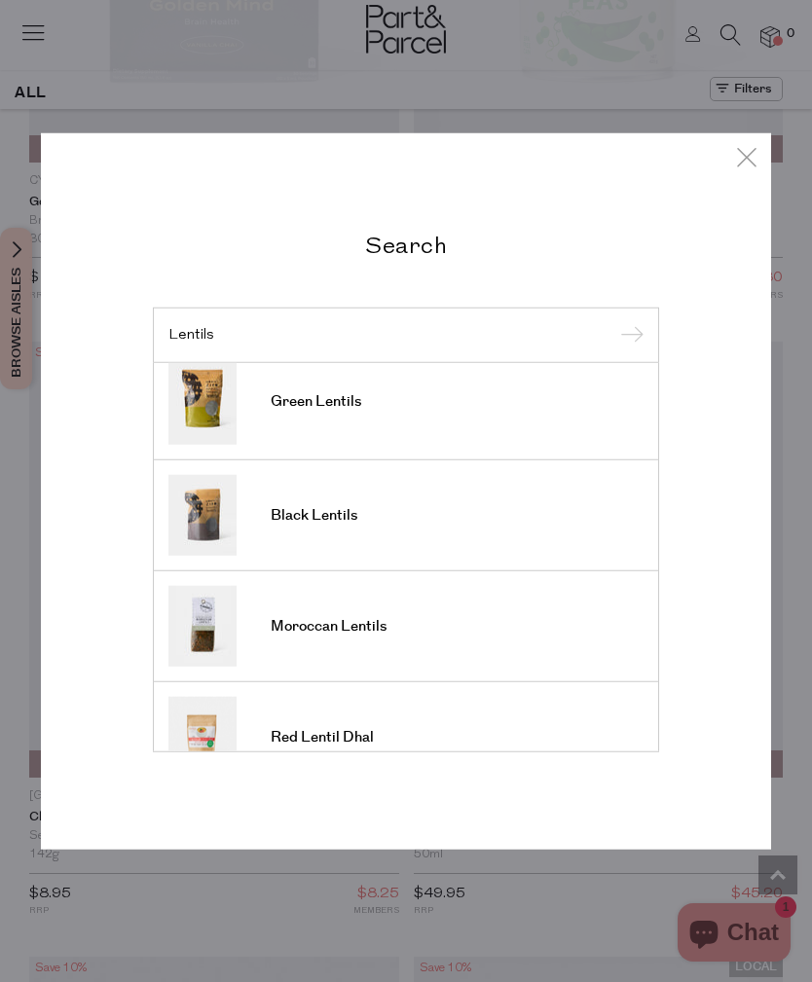
scroll to position [130, 0]
type input "Lentils"
click at [442, 444] on link "Green Lentils" at bounding box center [405, 401] width 475 height 86
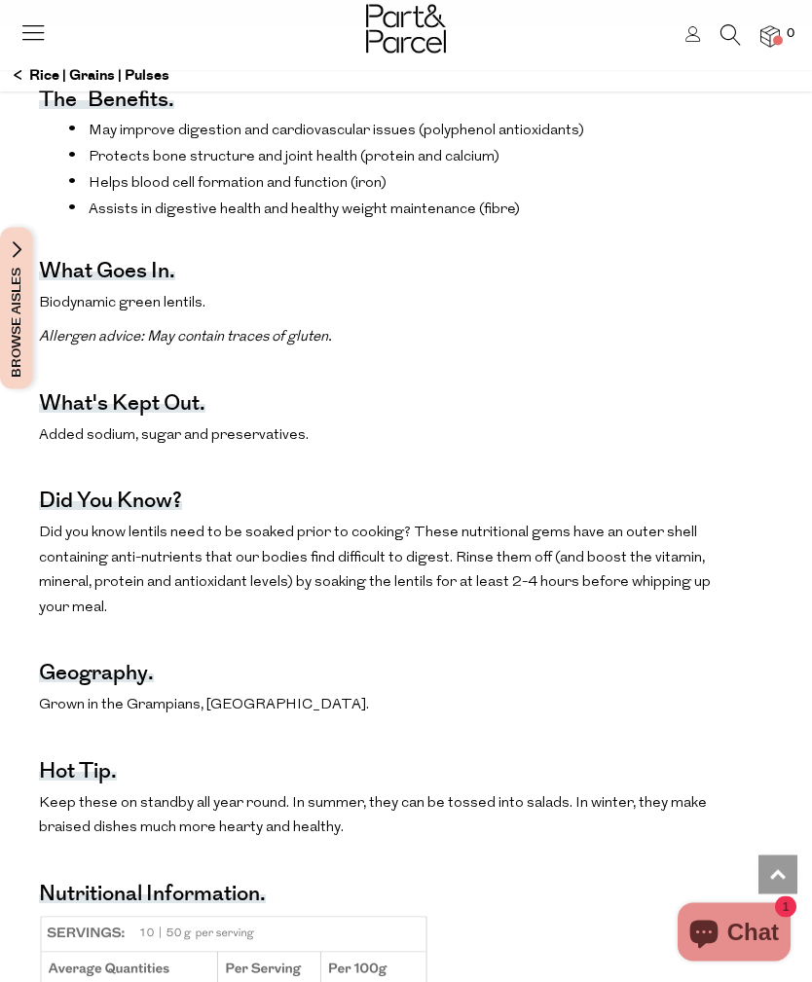
scroll to position [1146, 0]
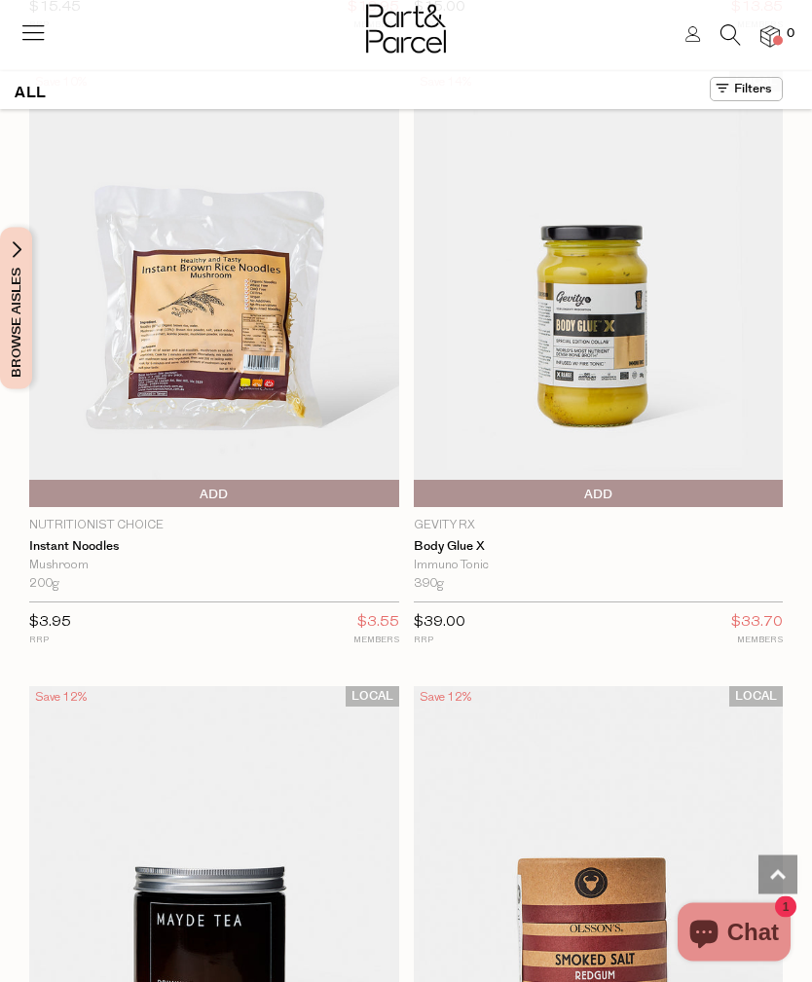
scroll to position [24040, 0]
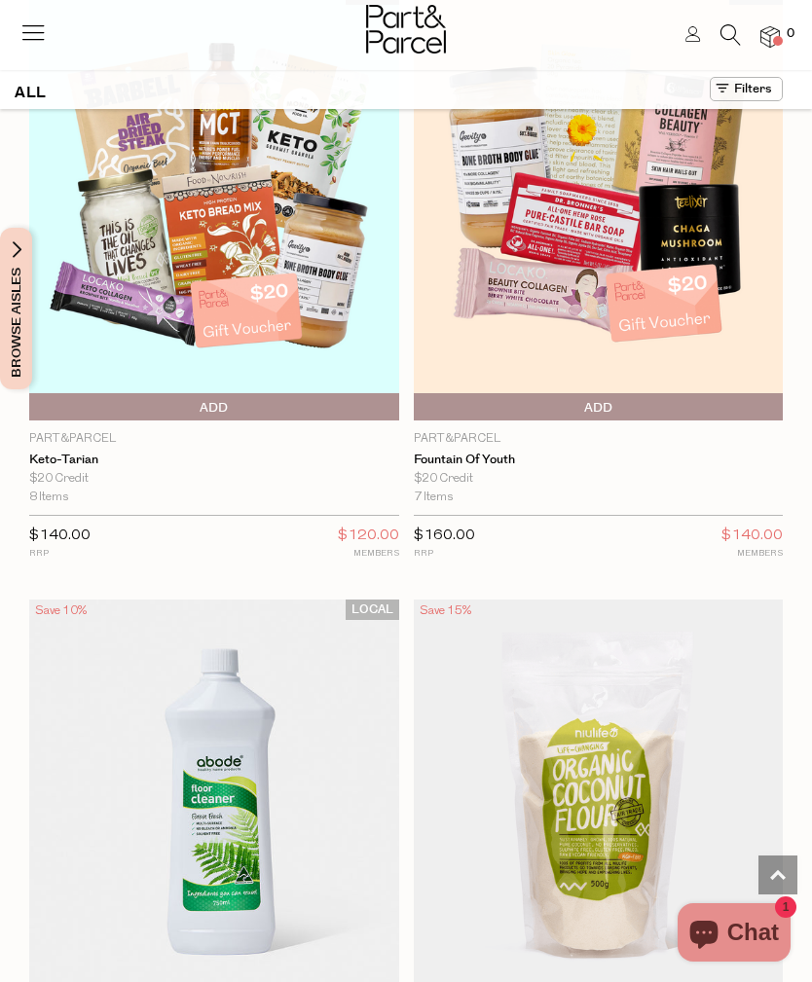
scroll to position [50619, 0]
